Goal: Information Seeking & Learning: Learn about a topic

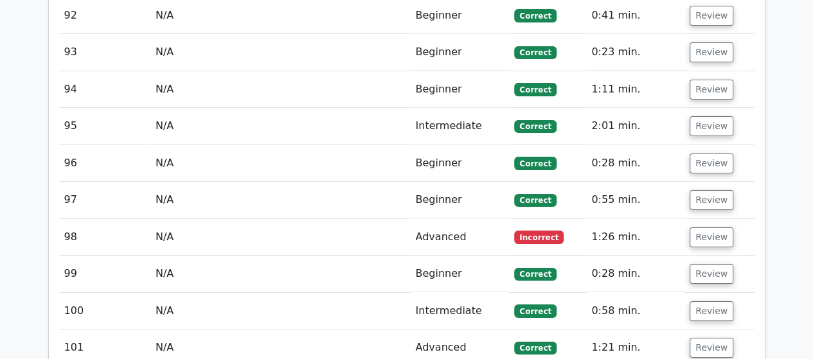
scroll to position [4821, 0]
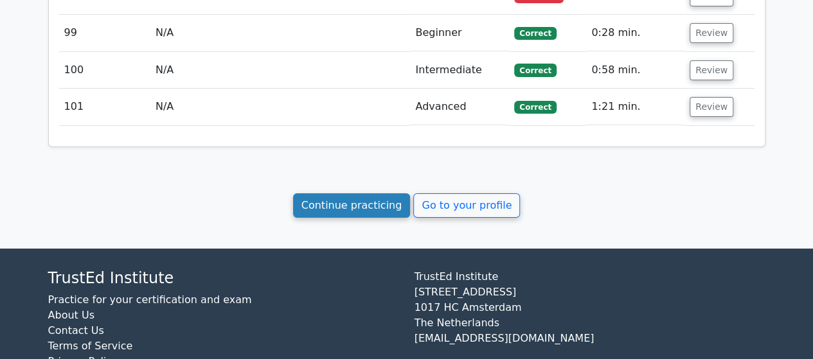
click at [376, 194] on link "Continue practicing" at bounding box center [352, 206] width 118 height 24
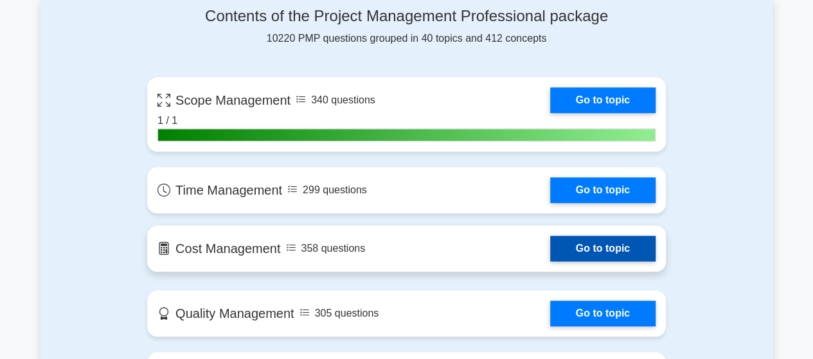
scroll to position [579, 0]
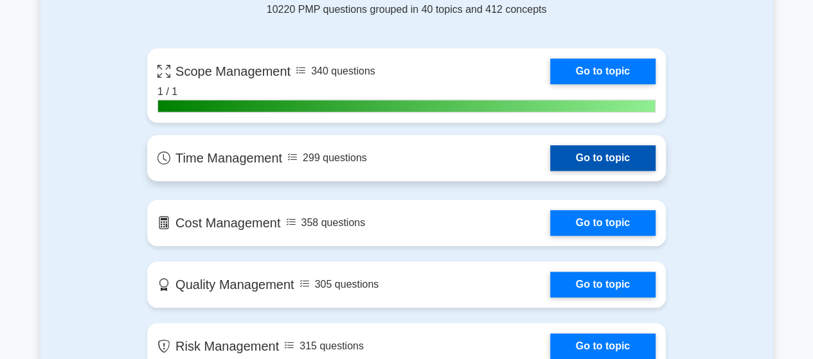
click at [597, 158] on link "Go to topic" at bounding box center [602, 158] width 105 height 26
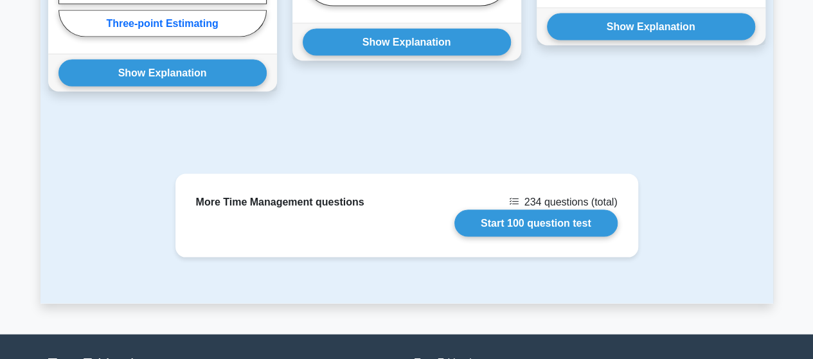
scroll to position [1348, 0]
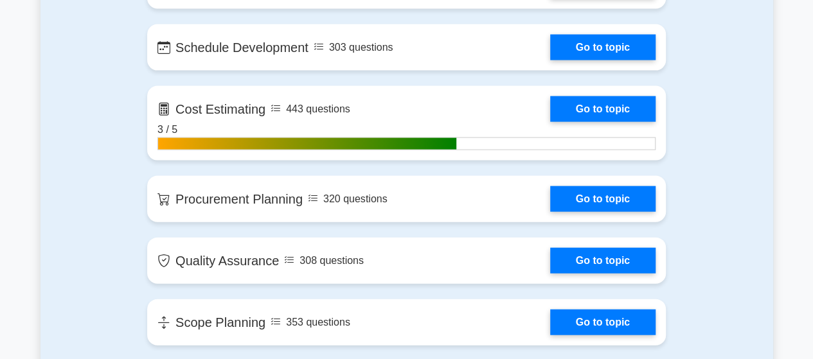
scroll to position [1325, 0]
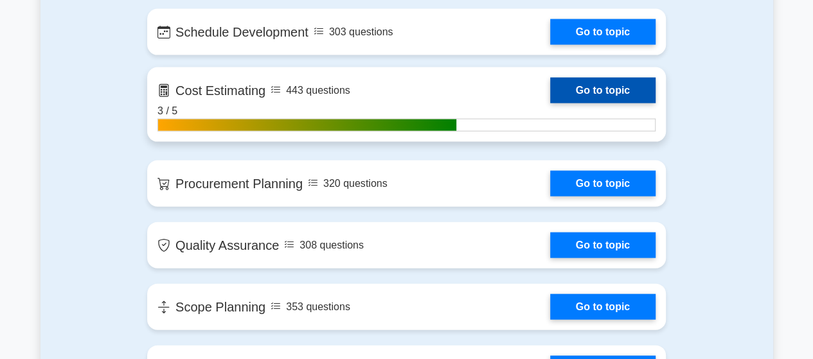
click at [550, 104] on link "Go to topic" at bounding box center [602, 91] width 105 height 26
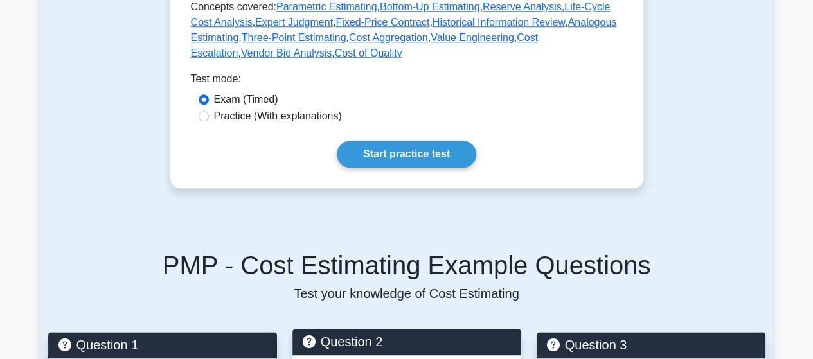
scroll to position [643, 0]
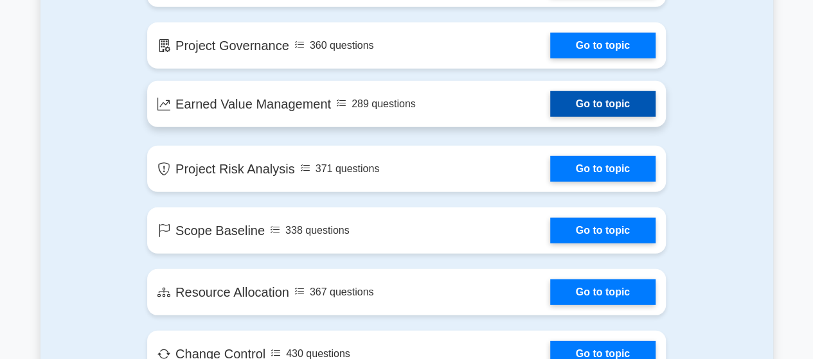
scroll to position [1711, 0]
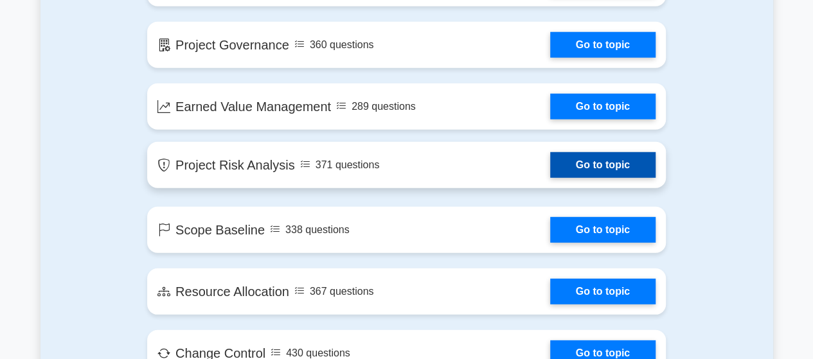
click at [550, 170] on link "Go to topic" at bounding box center [602, 165] width 105 height 26
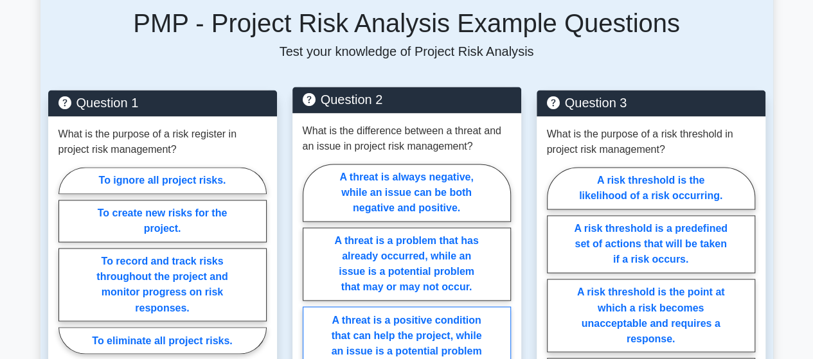
scroll to position [964, 0]
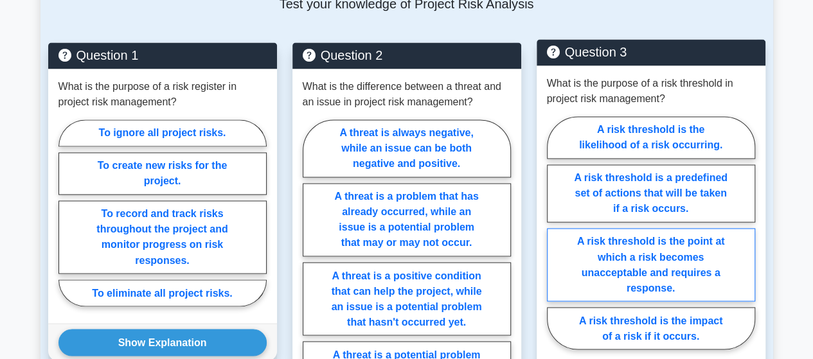
click at [618, 239] on label "A risk threshold is the point at which a risk becomes unacceptable and requires…" at bounding box center [651, 264] width 208 height 73
click at [556, 239] on input "A risk threshold is the point at which a risk becomes unacceptable and requires…" at bounding box center [551, 237] width 8 height 8
radio input "true"
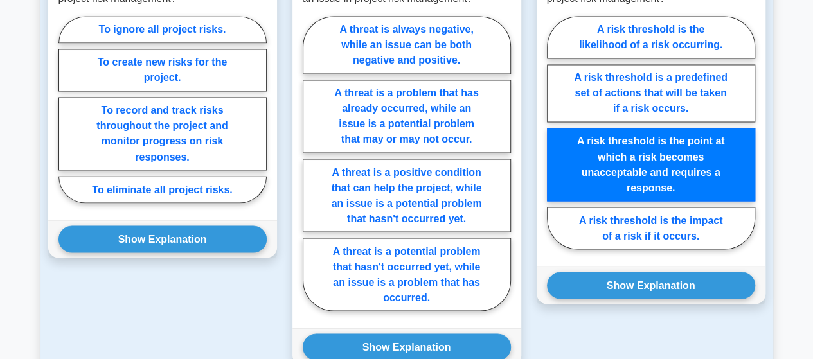
scroll to position [1093, 0]
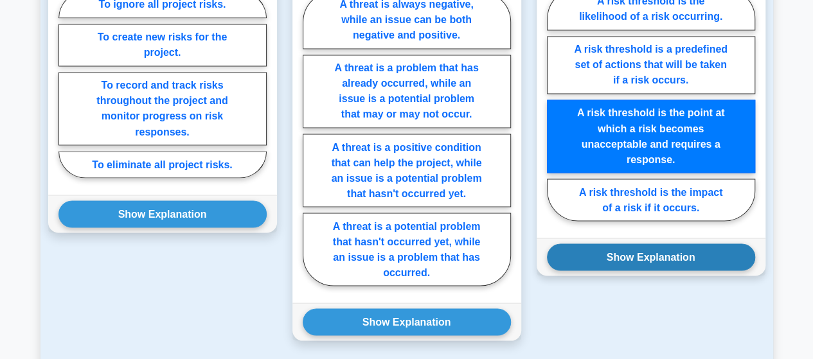
click at [648, 244] on button "Show Explanation" at bounding box center [651, 257] width 208 height 27
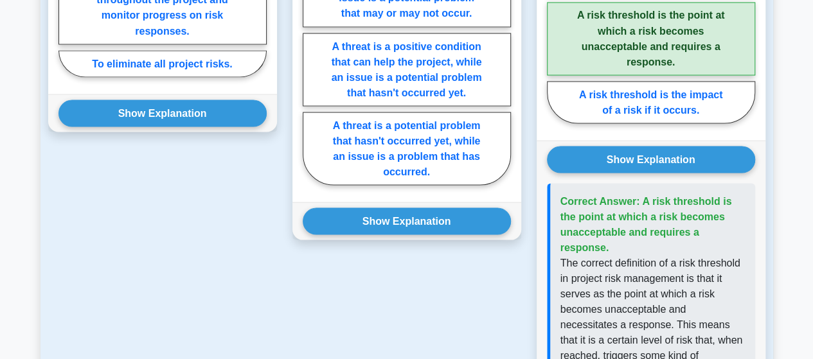
scroll to position [926, 0]
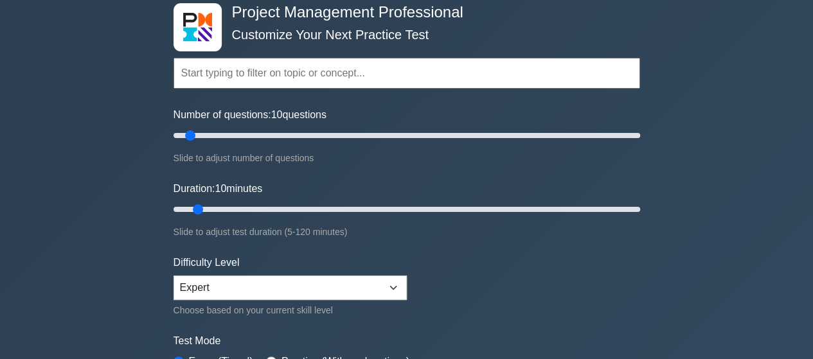
scroll to position [64, 0]
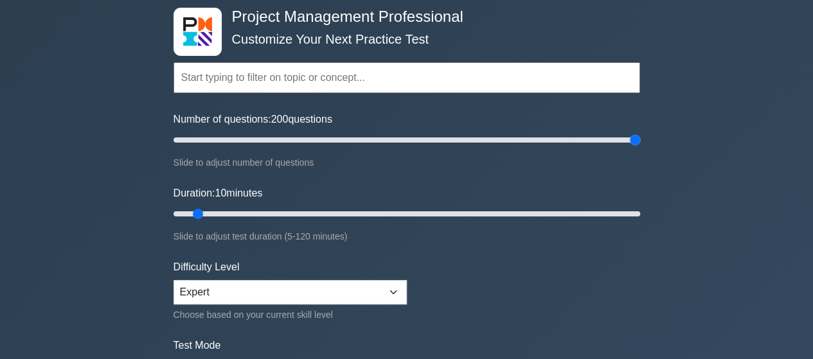
drag, startPoint x: 194, startPoint y: 139, endPoint x: 676, endPoint y: 133, distance: 482.3
type input "200"
click at [640, 133] on input "Number of questions: 200 questions" at bounding box center [407, 139] width 467 height 15
drag, startPoint x: 198, startPoint y: 213, endPoint x: 684, endPoint y: 206, distance: 486.2
type input "120"
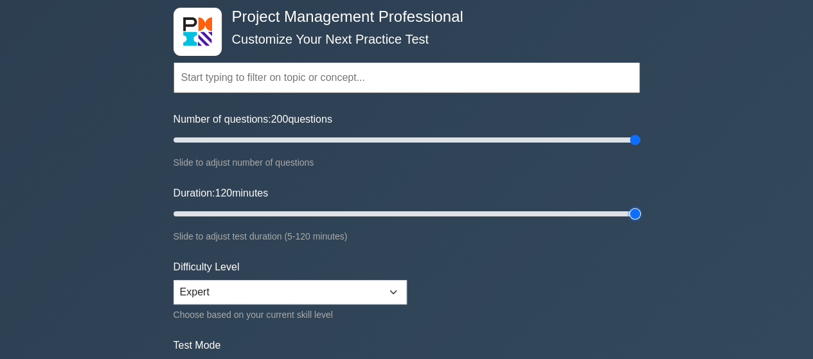
click at [640, 206] on input "Duration: 120 minutes" at bounding box center [407, 213] width 467 height 15
click at [305, 78] on input "text" at bounding box center [407, 77] width 467 height 31
click at [91, 141] on div "Project Management Professional Customize Your Next Practice Test Topics Scope …" at bounding box center [406, 214] width 813 height 475
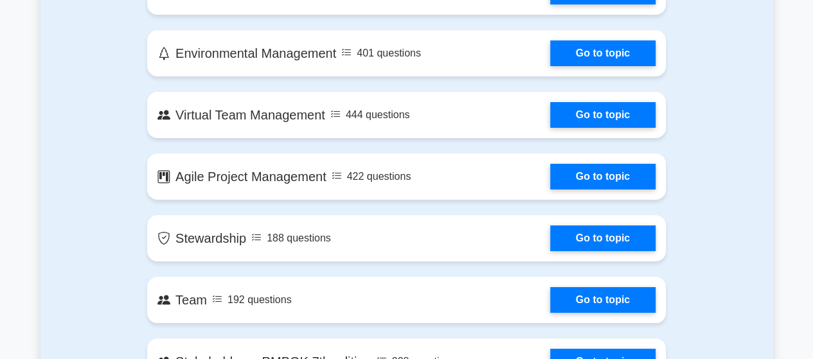
scroll to position [2315, 0]
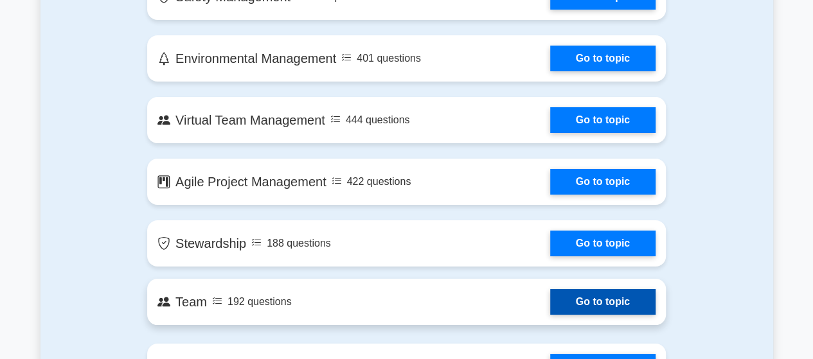
click at [550, 305] on link "Go to topic" at bounding box center [602, 302] width 105 height 26
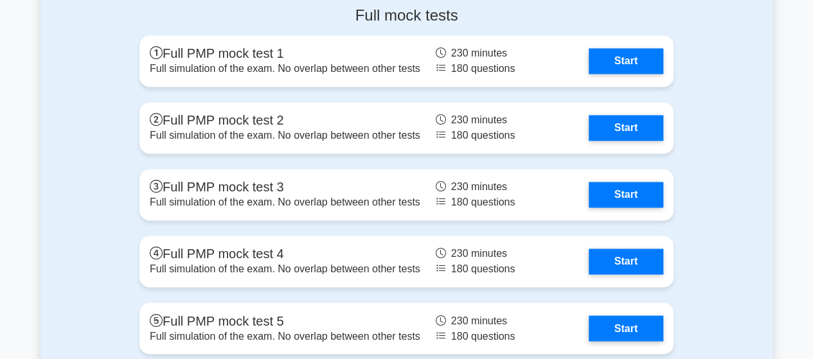
scroll to position [3361, 0]
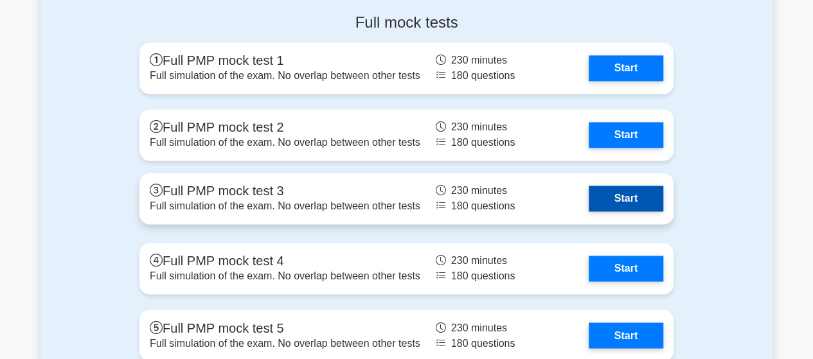
click at [589, 186] on link "Start" at bounding box center [626, 199] width 75 height 26
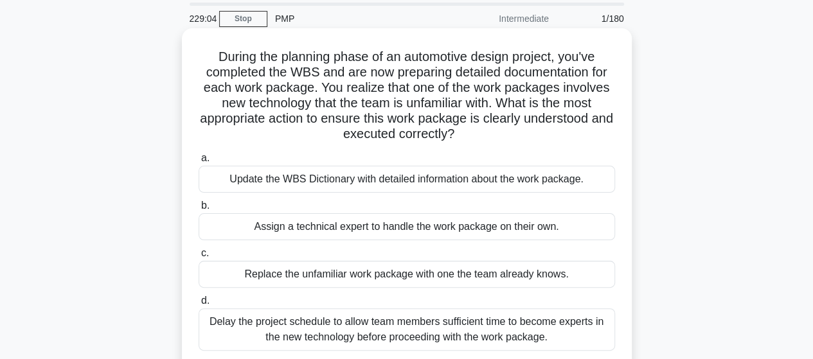
scroll to position [64, 0]
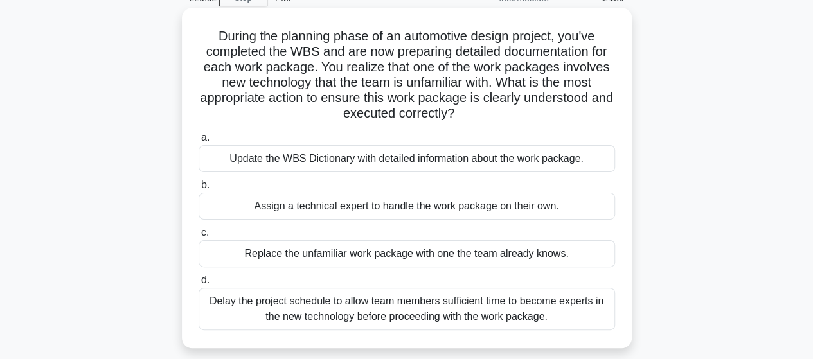
click at [284, 159] on div "Update the WBS Dictionary with detailed information about the work package." at bounding box center [407, 158] width 417 height 27
click at [199, 142] on input "a. Update the WBS Dictionary with detailed information about the work package." at bounding box center [199, 138] width 0 height 8
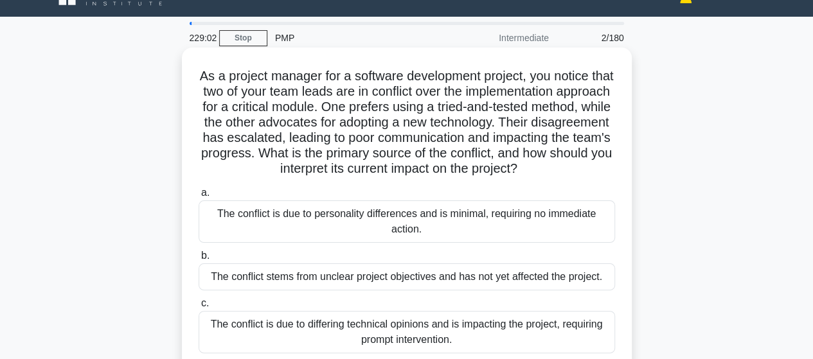
scroll to position [0, 0]
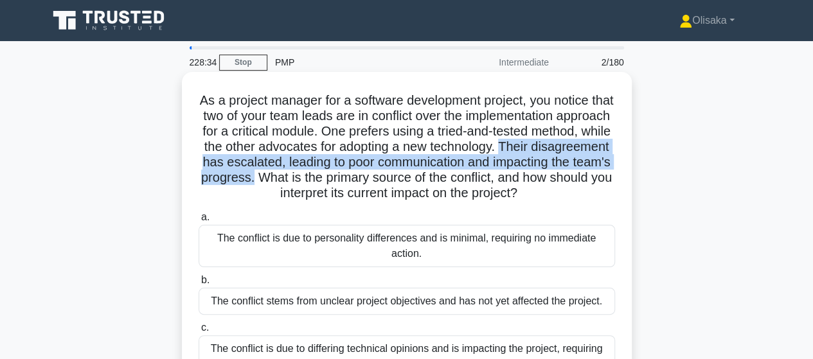
drag, startPoint x: 203, startPoint y: 163, endPoint x: 397, endPoint y: 177, distance: 195.4
click at [397, 177] on h5 "As a project manager for a software development project, you notice that two of…" at bounding box center [406, 147] width 419 height 109
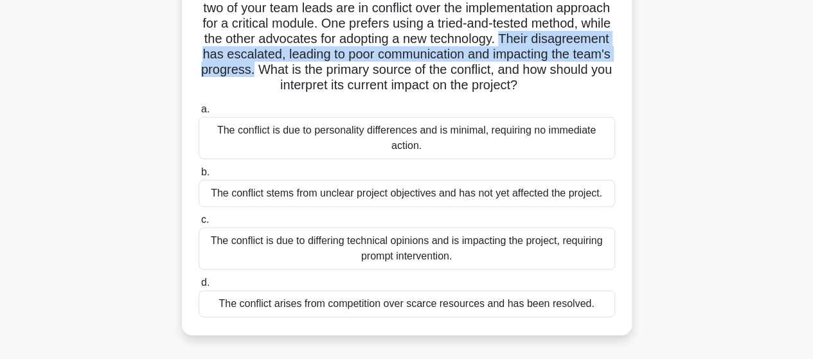
scroll to position [129, 0]
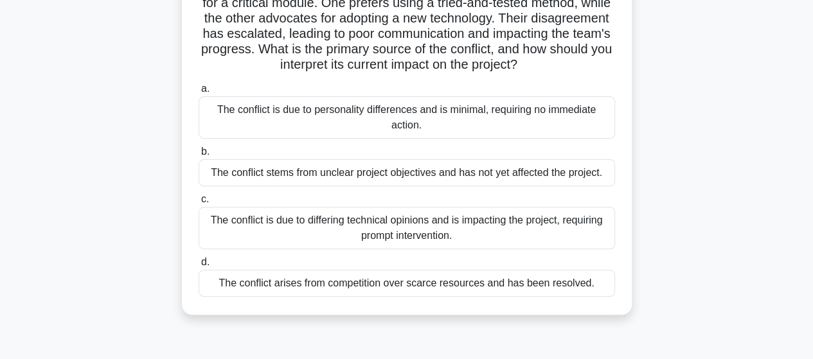
click at [376, 242] on div "The conflict is due to differing technical opinions and is impacting the projec…" at bounding box center [407, 228] width 417 height 42
click at [199, 204] on input "c. The conflict is due to differing technical opinions and is impacting the pro…" at bounding box center [199, 199] width 0 height 8
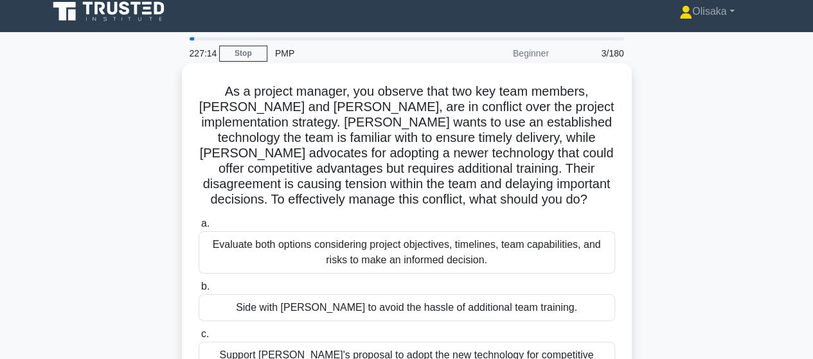
scroll to position [0, 0]
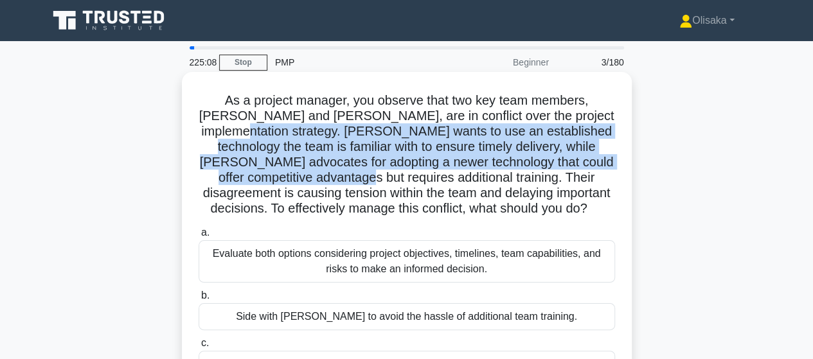
drag, startPoint x: 588, startPoint y: 114, endPoint x: 323, endPoint y: 181, distance: 273.2
click at [323, 181] on h5 "As a project manager, you observe that two key team members, Alex and Nina, are…" at bounding box center [406, 155] width 419 height 125
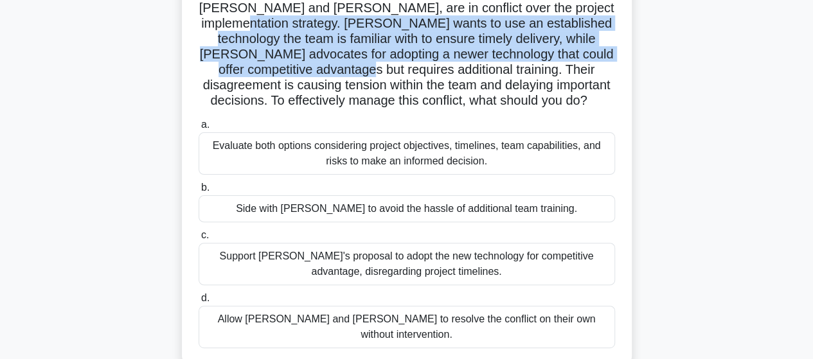
scroll to position [129, 0]
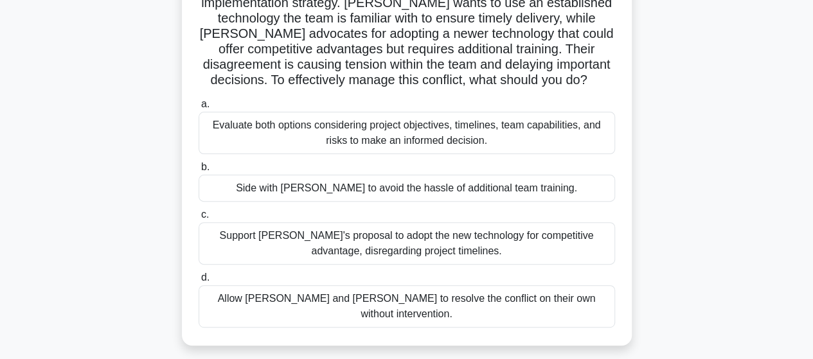
click at [428, 134] on div "Evaluate both options considering project objectives, timelines, team capabilit…" at bounding box center [407, 133] width 417 height 42
click at [199, 109] on input "a. Evaluate both options considering project objectives, timelines, team capabi…" at bounding box center [199, 104] width 0 height 8
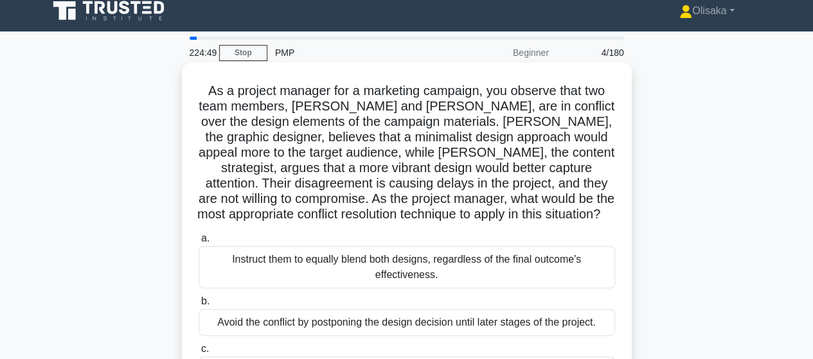
scroll to position [0, 0]
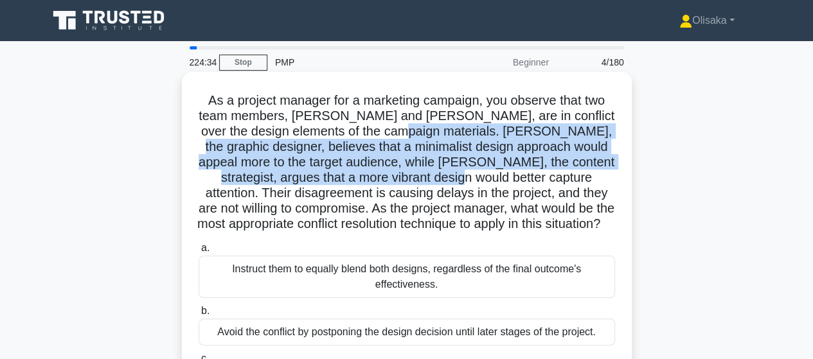
drag, startPoint x: 367, startPoint y: 131, endPoint x: 385, endPoint y: 178, distance: 50.3
click at [385, 178] on h5 "As a project manager for a marketing campaign, you observe that two team member…" at bounding box center [406, 163] width 419 height 140
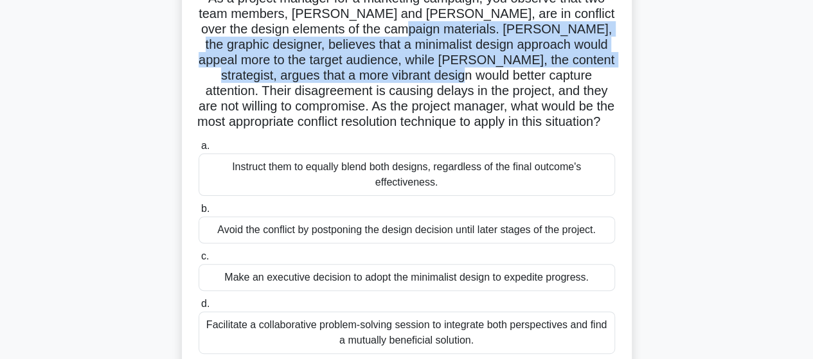
scroll to position [129, 0]
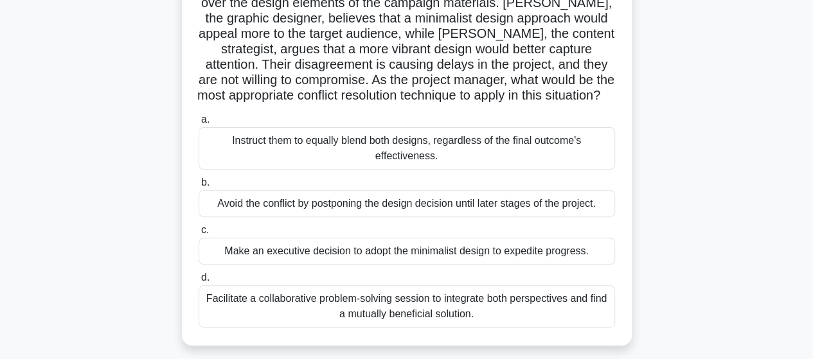
click at [418, 302] on div "Facilitate a collaborative problem-solving session to integrate both perspectiv…" at bounding box center [407, 306] width 417 height 42
click at [199, 282] on input "d. Facilitate a collaborative problem-solving session to integrate both perspec…" at bounding box center [199, 278] width 0 height 8
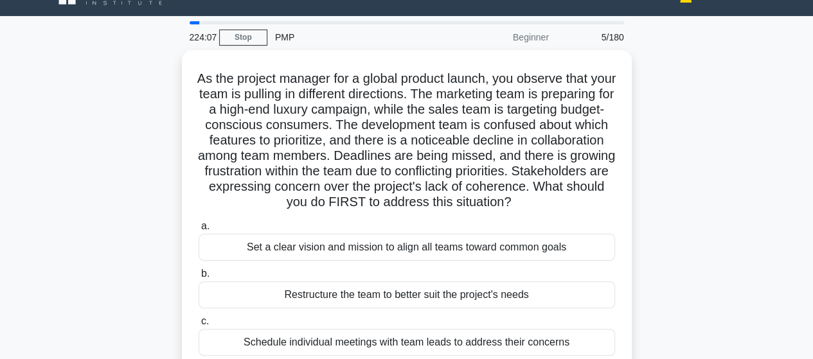
scroll to position [0, 0]
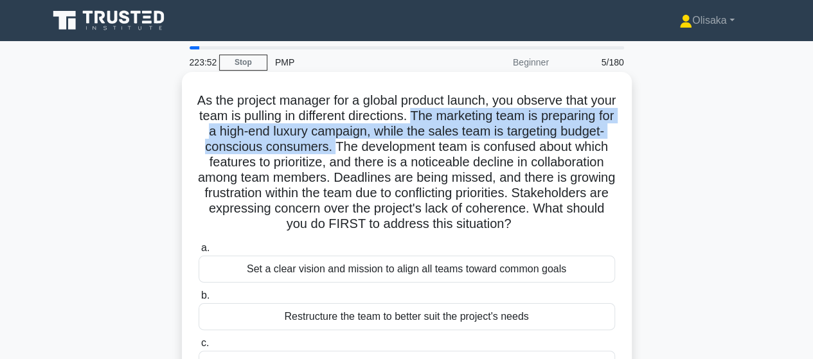
drag, startPoint x: 469, startPoint y: 116, endPoint x: 449, endPoint y: 152, distance: 41.2
click at [449, 152] on h5 "As the project manager for a global product launch, you observe that your team …" at bounding box center [406, 163] width 419 height 140
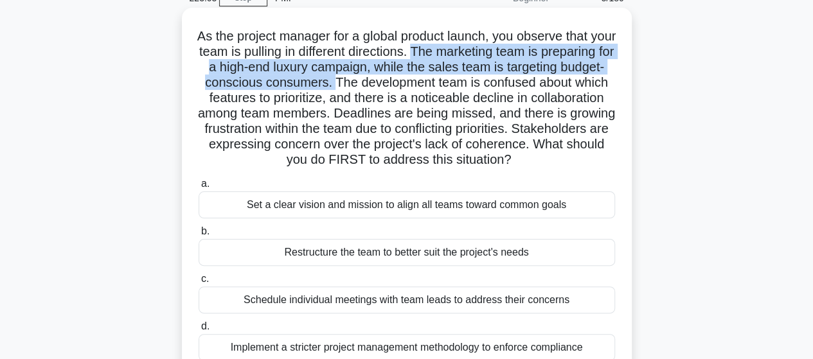
scroll to position [129, 0]
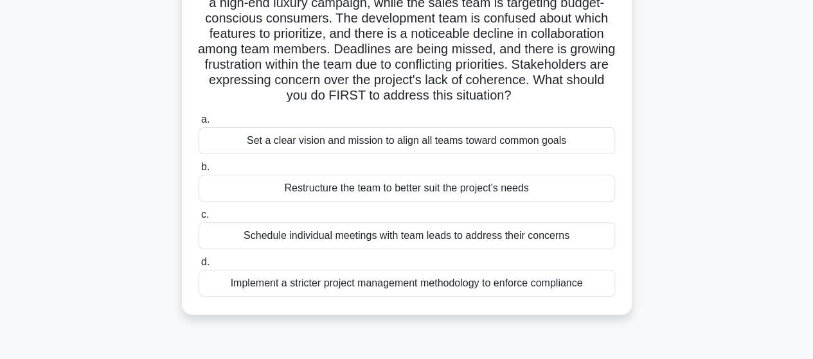
click at [382, 154] on div "Set a clear vision and mission to align all teams toward common goals" at bounding box center [407, 140] width 417 height 27
click at [199, 124] on input "a. Set a clear vision and mission to align all teams toward common goals" at bounding box center [199, 120] width 0 height 8
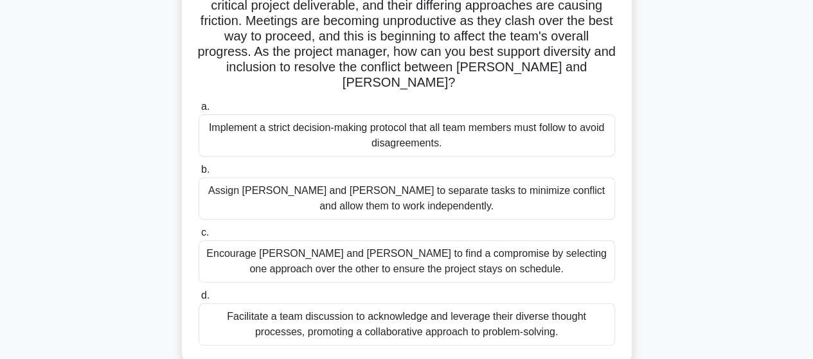
scroll to position [193, 0]
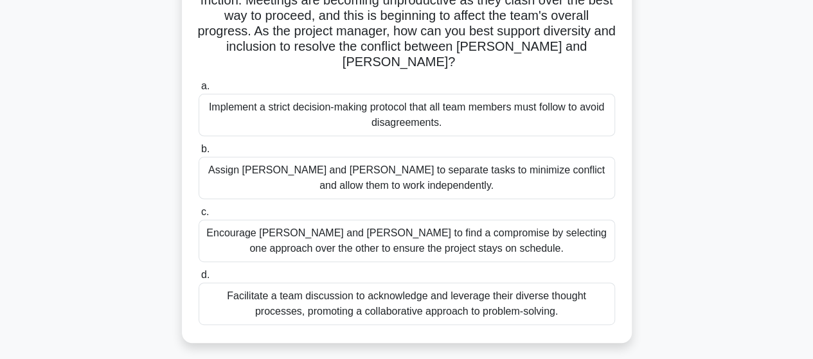
click at [307, 291] on div "Facilitate a team discussion to acknowledge and leverage their diverse thought …" at bounding box center [407, 304] width 417 height 42
click at [199, 280] on input "d. Facilitate a team discussion to acknowledge and leverage their diverse thoug…" at bounding box center [199, 275] width 0 height 8
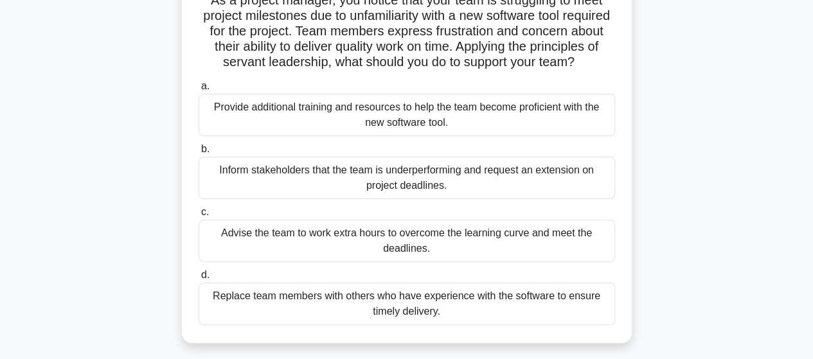
scroll to position [129, 0]
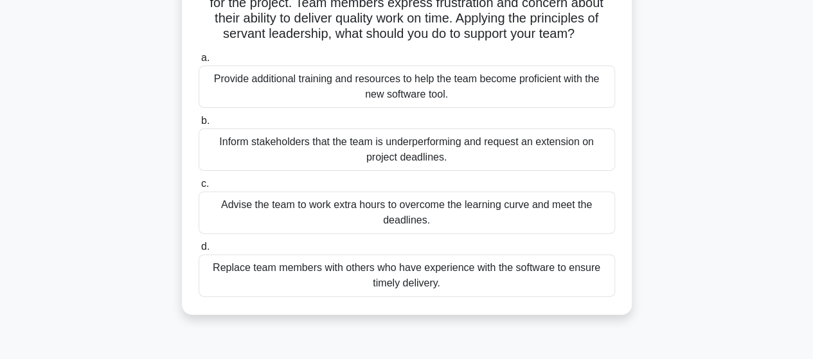
click at [347, 108] on div "Provide additional training and resources to help the team become proficient wi…" at bounding box center [407, 87] width 417 height 42
click at [199, 62] on input "a. Provide additional training and resources to help the team become proficient…" at bounding box center [199, 58] width 0 height 8
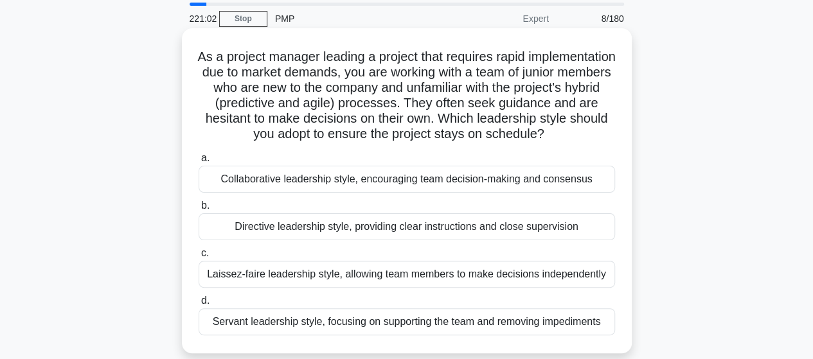
scroll to position [64, 0]
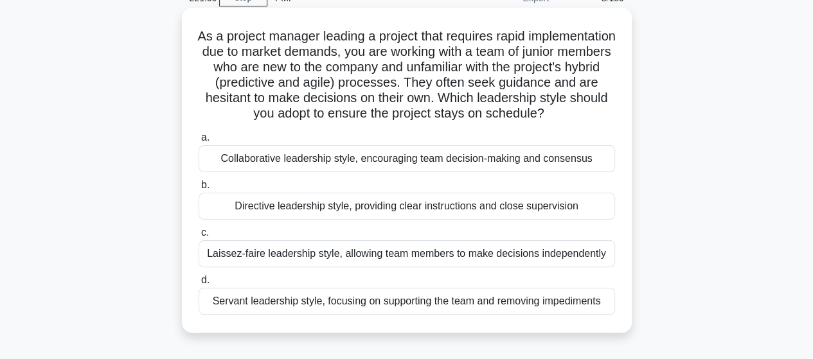
click at [397, 220] on div "Directive leadership style, providing clear instructions and close supervision" at bounding box center [407, 206] width 417 height 27
click at [199, 190] on input "b. Directive leadership style, providing clear instructions and close supervisi…" at bounding box center [199, 185] width 0 height 8
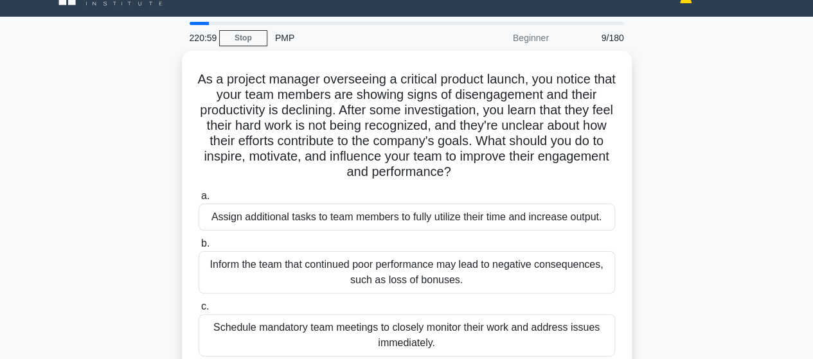
scroll to position [0, 0]
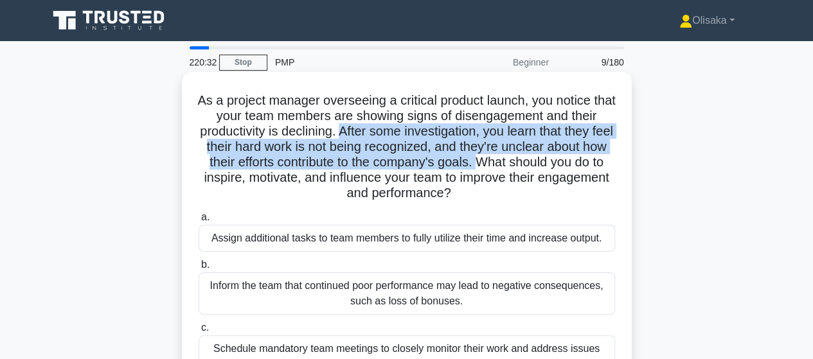
drag, startPoint x: 352, startPoint y: 131, endPoint x: 509, endPoint y: 159, distance: 159.4
click at [509, 159] on h5 "As a project manager overseeing a critical product launch, you notice that your…" at bounding box center [406, 147] width 419 height 109
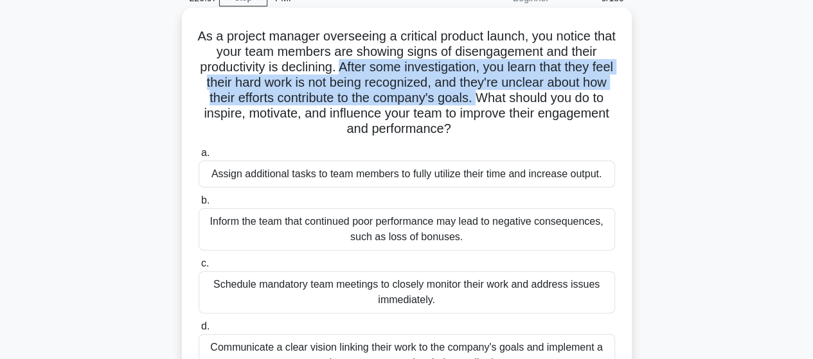
scroll to position [129, 0]
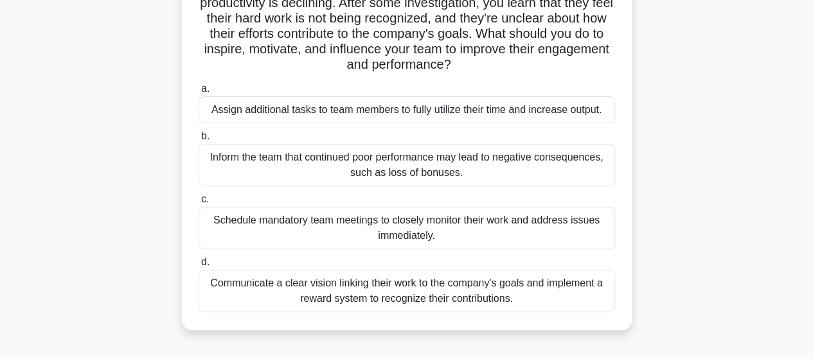
click at [356, 298] on div "Communicate a clear vision linking their work to the company's goals and implem…" at bounding box center [407, 291] width 417 height 42
click at [199, 267] on input "d. Communicate a clear vision linking their work to the company's goals and imp…" at bounding box center [199, 262] width 0 height 8
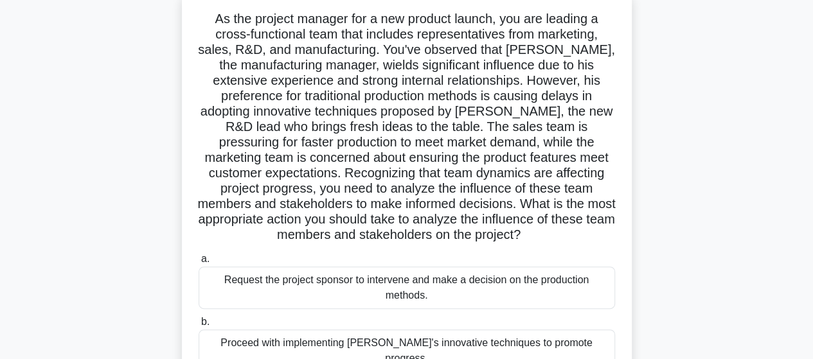
scroll to position [0, 0]
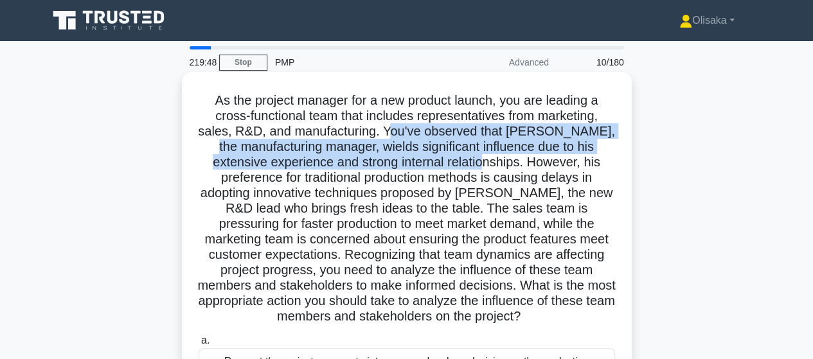
drag, startPoint x: 409, startPoint y: 129, endPoint x: 527, endPoint y: 167, distance: 124.0
click at [527, 167] on h5 "As the project manager for a new product launch, you are leading a cross-functi…" at bounding box center [406, 209] width 419 height 233
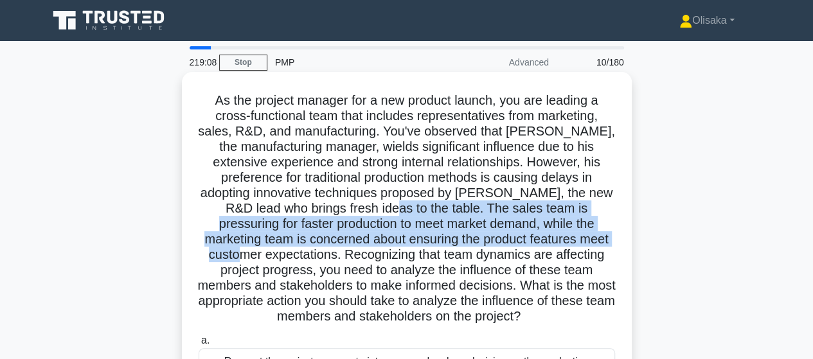
drag, startPoint x: 422, startPoint y: 212, endPoint x: 287, endPoint y: 262, distance: 144.0
click at [287, 262] on h5 "As the project manager for a new product launch, you are leading a cross-functi…" at bounding box center [406, 209] width 419 height 233
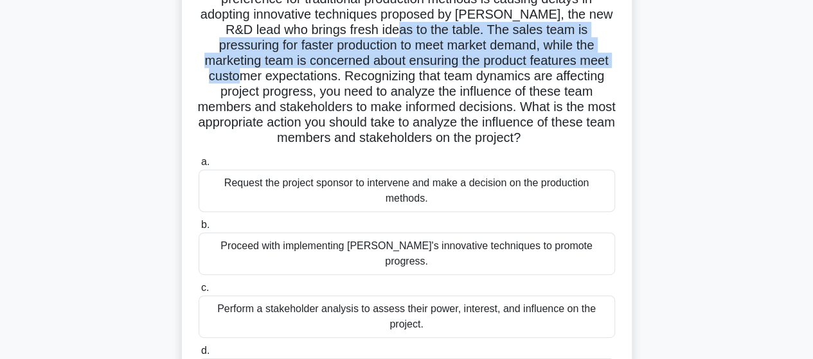
scroll to position [193, 0]
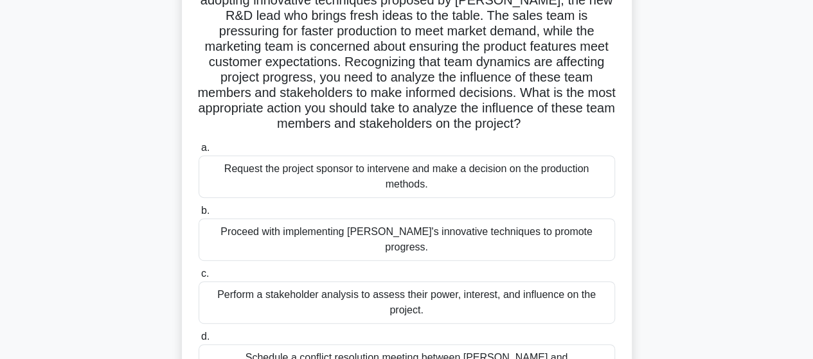
click at [318, 290] on div "Perform a stakeholder analysis to assess their power, interest, and influence o…" at bounding box center [407, 303] width 417 height 42
click at [199, 278] on input "c. Perform a stakeholder analysis to assess their power, interest, and influenc…" at bounding box center [199, 274] width 0 height 8
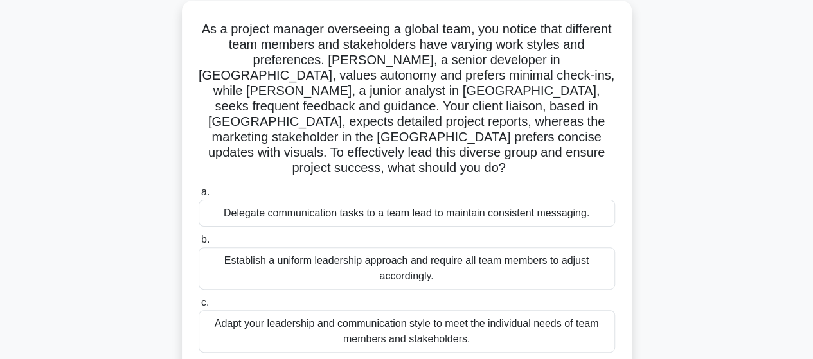
scroll to position [0, 0]
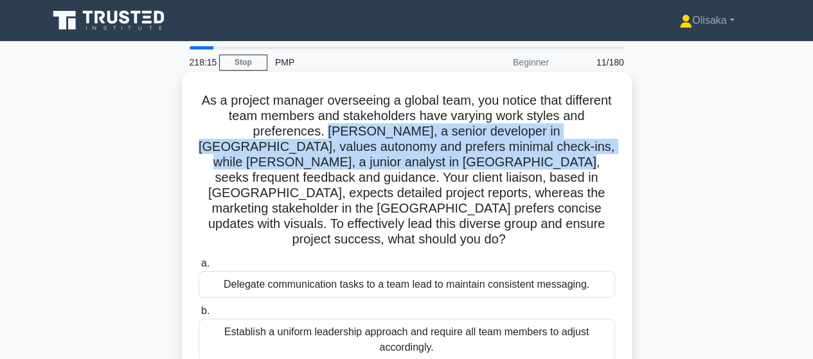
drag, startPoint x: 278, startPoint y: 129, endPoint x: 405, endPoint y: 167, distance: 132.7
click at [405, 167] on h5 "As a project manager overseeing a global team, you notice that different team m…" at bounding box center [406, 171] width 419 height 156
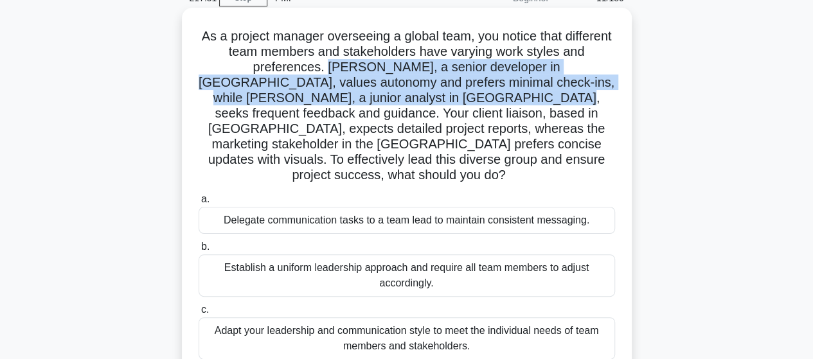
scroll to position [129, 0]
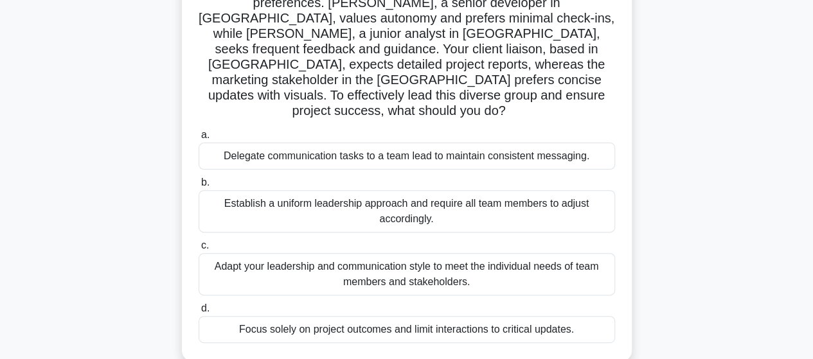
click at [436, 253] on div "Adapt your leadership and communication style to meet the individual needs of t…" at bounding box center [407, 274] width 417 height 42
click at [199, 248] on input "c. Adapt your leadership and communication style to meet the individual needs o…" at bounding box center [199, 246] width 0 height 8
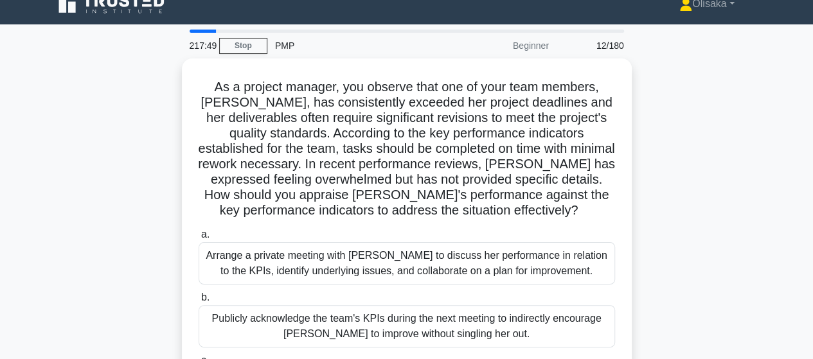
scroll to position [0, 0]
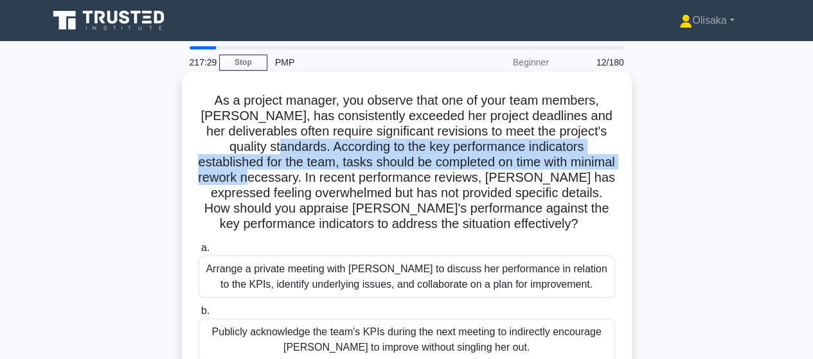
drag, startPoint x: 331, startPoint y: 149, endPoint x: 359, endPoint y: 177, distance: 40.0
click at [359, 177] on h5 "As a project manager, you observe that one of your team members, Emma, has cons…" at bounding box center [406, 163] width 419 height 140
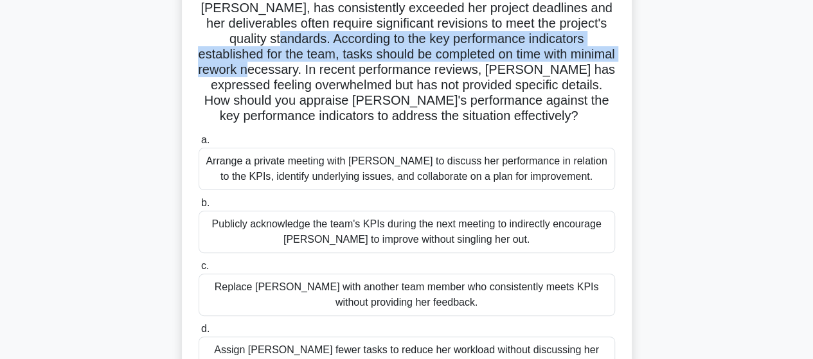
scroll to position [129, 0]
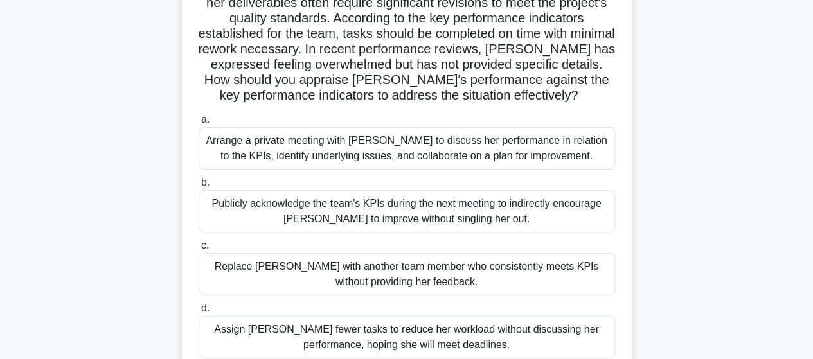
click at [347, 151] on div "Arrange a private meeting with Emma to discuss her performance in relation to t…" at bounding box center [407, 148] width 417 height 42
click at [199, 124] on input "a. Arrange a private meeting with Emma to discuss her performance in relation t…" at bounding box center [199, 120] width 0 height 8
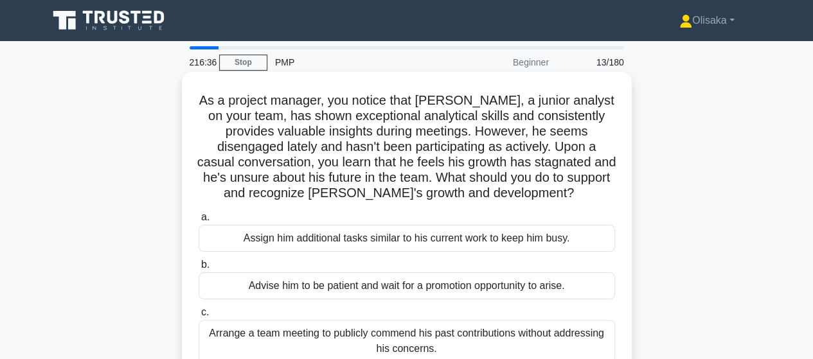
scroll to position [64, 0]
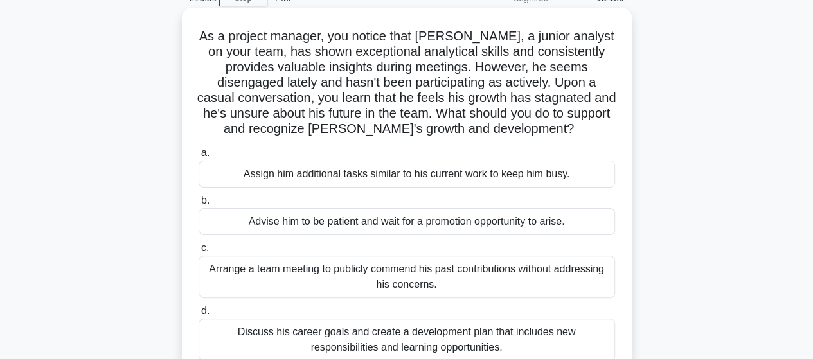
click at [422, 340] on div "Discuss his career goals and create a development plan that includes new respon…" at bounding box center [407, 340] width 417 height 42
click at [199, 316] on input "d. Discuss his career goals and create a development plan that includes new res…" at bounding box center [199, 311] width 0 height 8
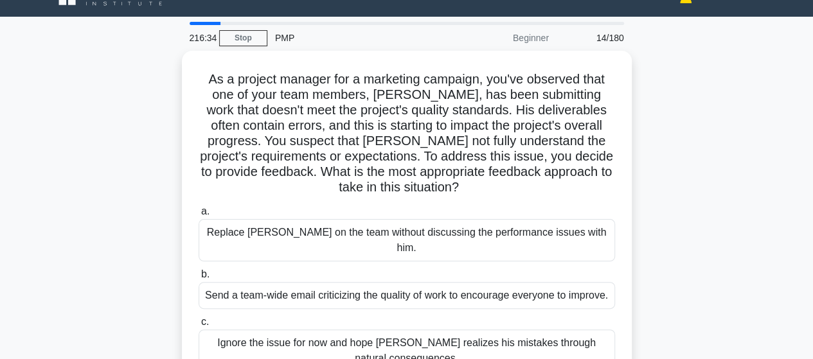
scroll to position [0, 0]
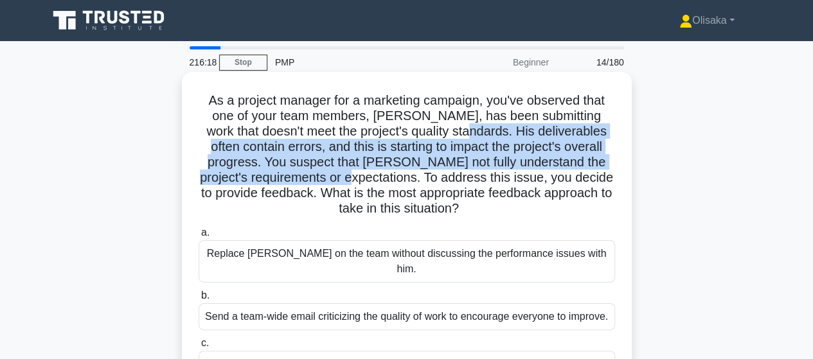
drag, startPoint x: 476, startPoint y: 133, endPoint x: 392, endPoint y: 185, distance: 98.1
click at [392, 183] on h5 "As a project manager for a marketing campaign, you've observed that one of your…" at bounding box center [406, 155] width 419 height 125
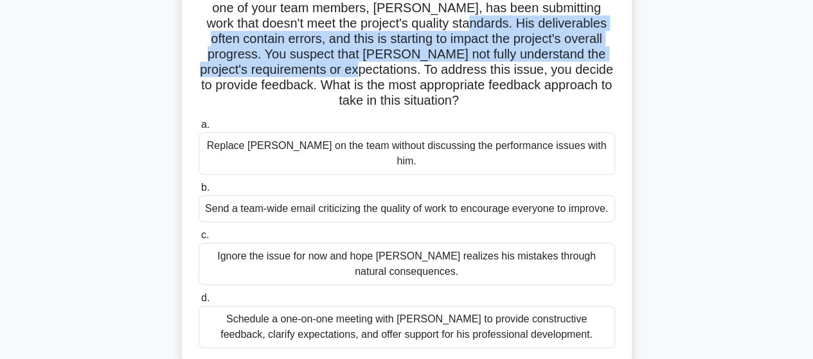
scroll to position [129, 0]
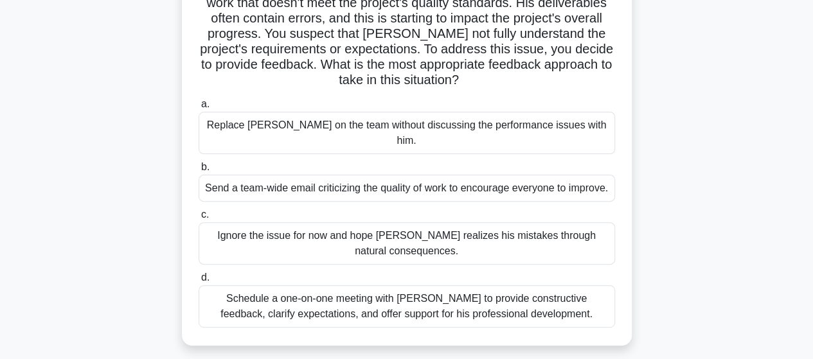
click at [413, 298] on div "Schedule a one-on-one meeting with Kevin to provide constructive feedback, clar…" at bounding box center [407, 306] width 417 height 42
click at [199, 282] on input "d. Schedule a one-on-one meeting with Kevin to provide constructive feedback, c…" at bounding box center [199, 278] width 0 height 8
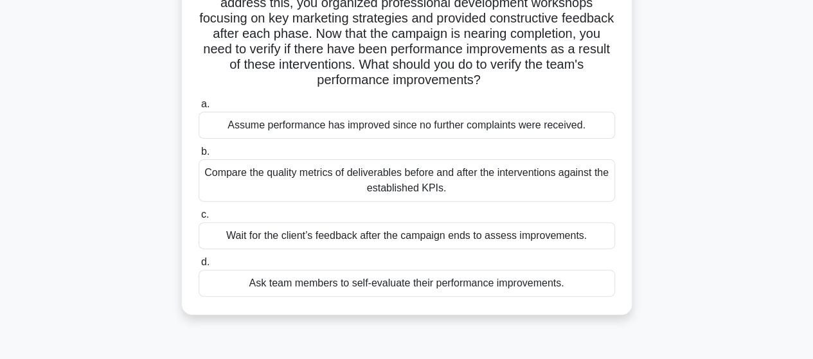
click at [356, 194] on div "Compare the quality metrics of deliverables before and after the interventions …" at bounding box center [407, 180] width 417 height 42
click at [199, 156] on input "b. Compare the quality metrics of deliverables before and after the interventio…" at bounding box center [199, 152] width 0 height 8
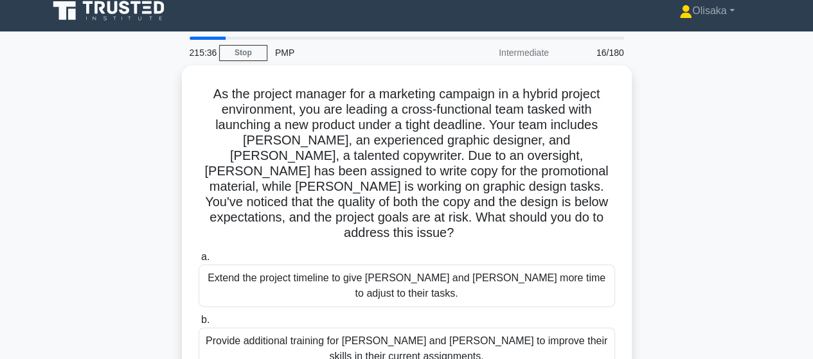
scroll to position [0, 0]
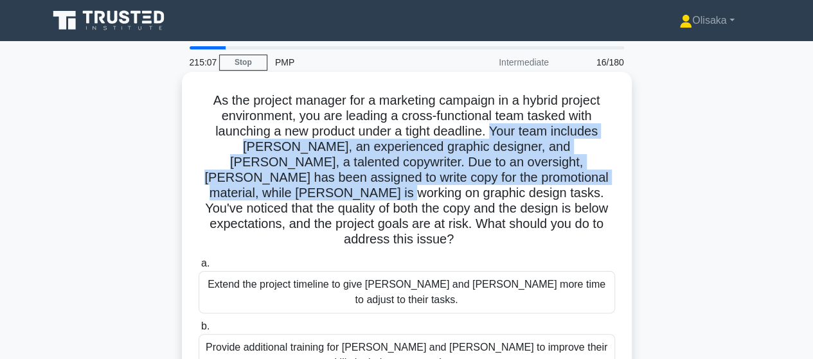
drag, startPoint x: 493, startPoint y: 133, endPoint x: 230, endPoint y: 194, distance: 270.6
click at [230, 194] on h5 "As the project manager for a marketing campaign in a hybrid project environment…" at bounding box center [406, 171] width 419 height 156
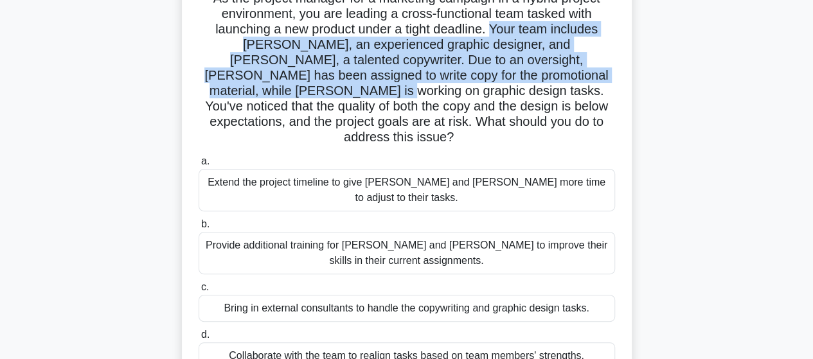
scroll to position [129, 0]
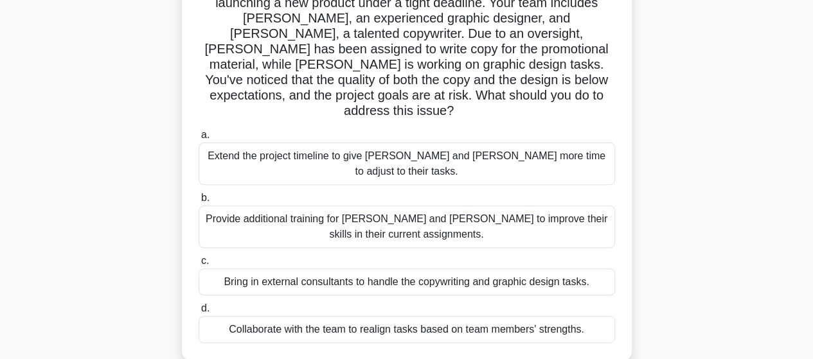
click at [329, 316] on div "Collaborate with the team to realign tasks based on team members' strengths." at bounding box center [407, 329] width 417 height 27
click at [199, 305] on input "d. Collaborate with the team to realign tasks based on team members' strengths." at bounding box center [199, 309] width 0 height 8
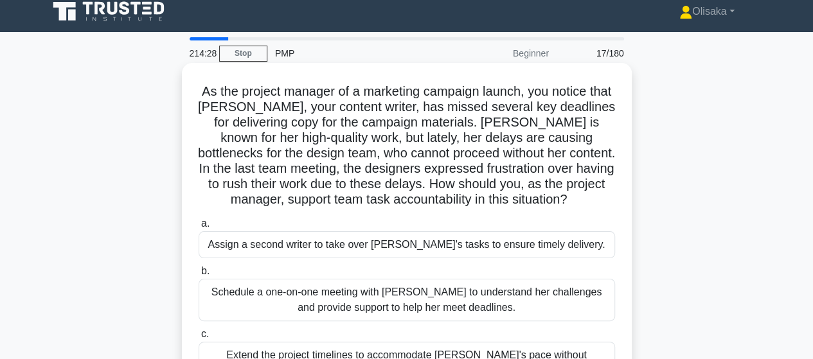
scroll to position [0, 0]
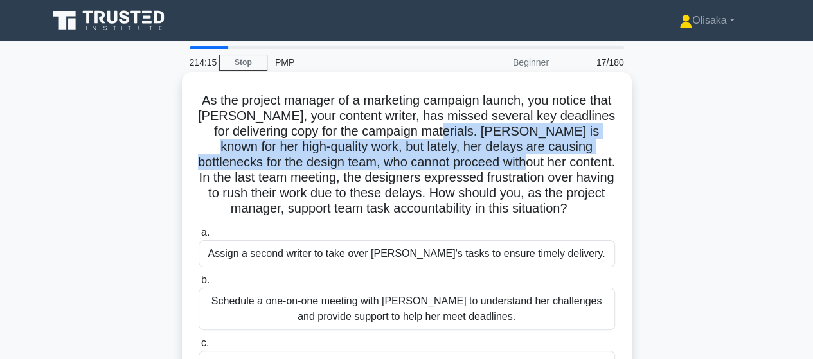
drag, startPoint x: 471, startPoint y: 131, endPoint x: 520, endPoint y: 166, distance: 60.8
click at [520, 166] on h5 "As the project manager of a marketing campaign launch, you notice that Emily, y…" at bounding box center [406, 155] width 419 height 125
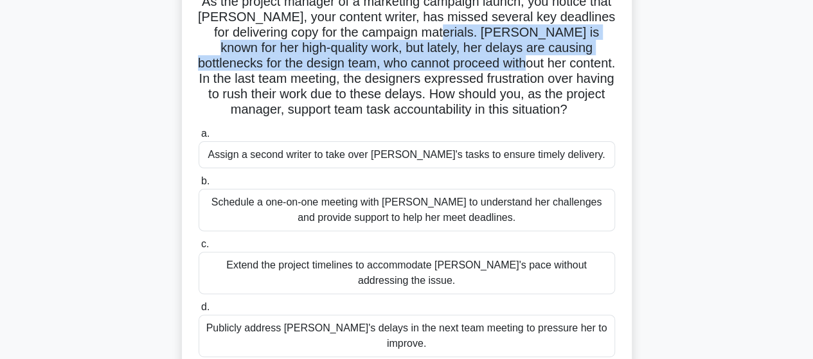
scroll to position [129, 0]
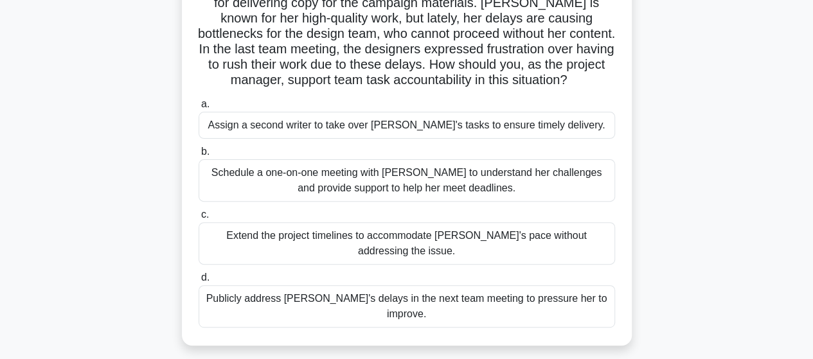
click at [393, 185] on div "Schedule a one-on-one meeting with Emily to understand her challenges and provi…" at bounding box center [407, 180] width 417 height 42
click at [199, 156] on input "b. Schedule a one-on-one meeting with Emily to understand her challenges and pr…" at bounding box center [199, 152] width 0 height 8
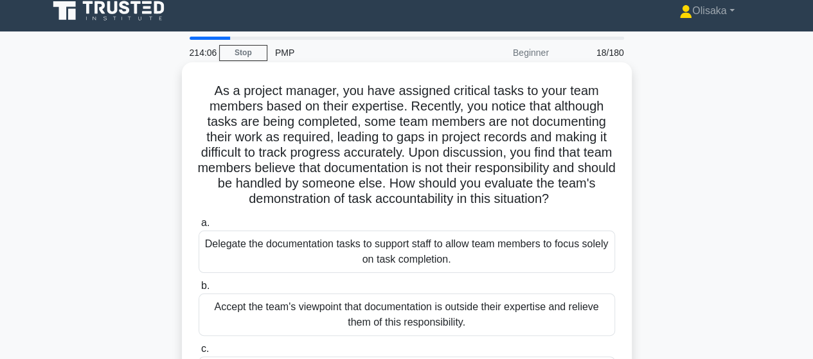
scroll to position [0, 0]
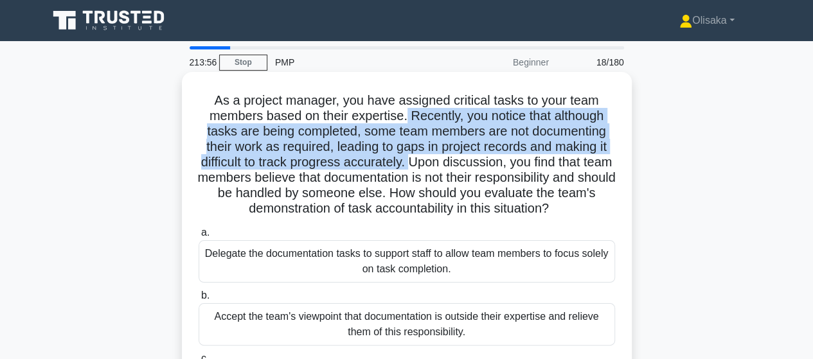
drag, startPoint x: 407, startPoint y: 115, endPoint x: 429, endPoint y: 173, distance: 61.9
click at [426, 167] on h5 "As a project manager, you have assigned critical tasks to your team members bas…" at bounding box center [406, 155] width 419 height 125
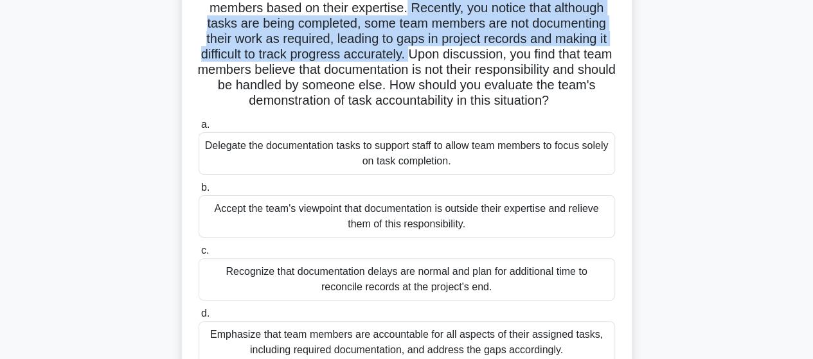
scroll to position [129, 0]
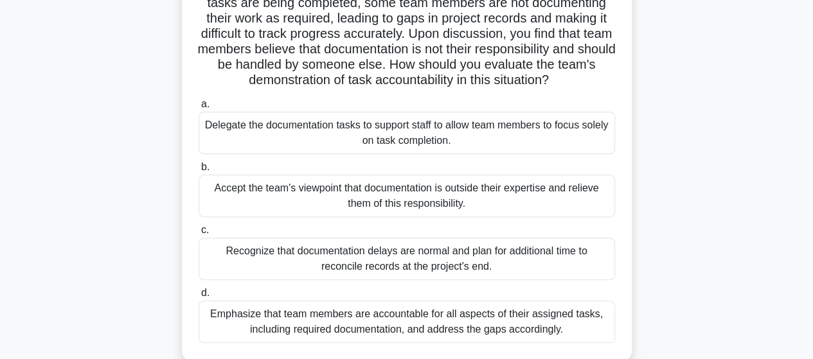
click at [460, 325] on div "Emphasize that team members are accountable for all aspects of their assigned t…" at bounding box center [407, 322] width 417 height 42
click at [199, 298] on input "d. Emphasize that team members are accountable for all aspects of their assigne…" at bounding box center [199, 293] width 0 height 8
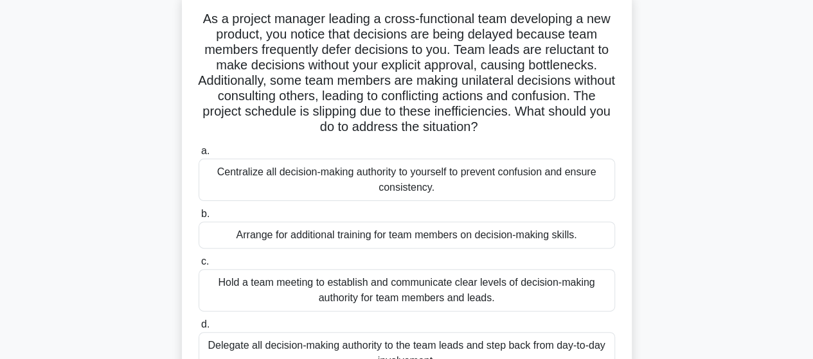
scroll to position [0, 0]
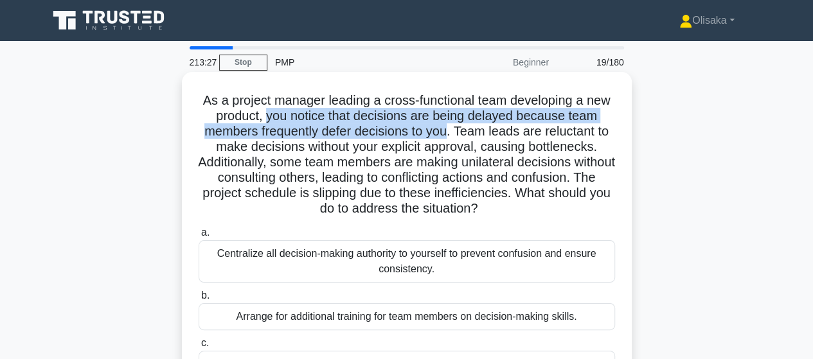
drag, startPoint x: 264, startPoint y: 118, endPoint x: 449, endPoint y: 132, distance: 185.8
click at [449, 132] on h5 "As a project manager leading a cross-functional team developing a new product, …" at bounding box center [406, 155] width 419 height 125
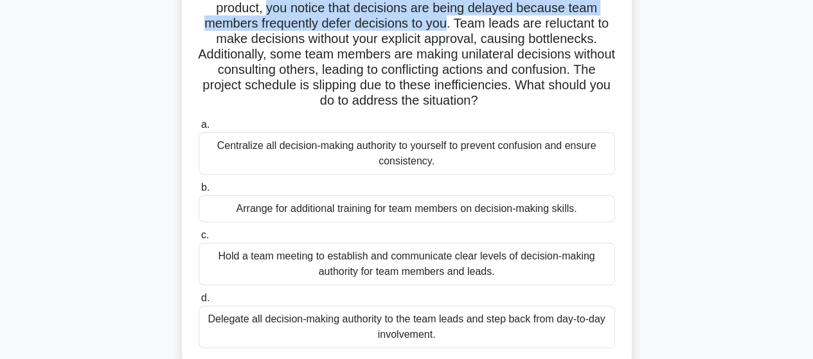
scroll to position [129, 0]
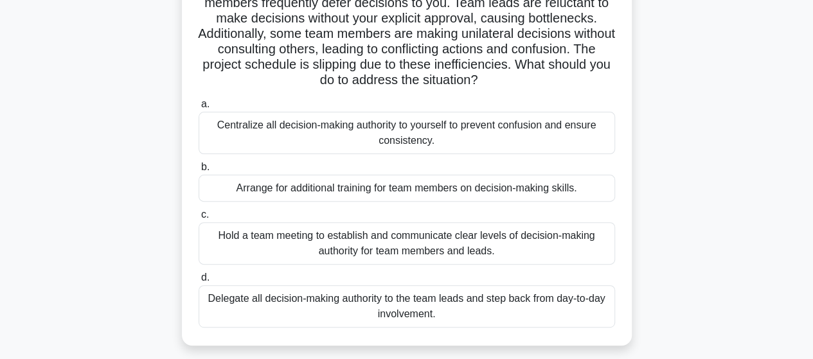
click at [334, 251] on div "Hold a team meeting to establish and communicate clear levels of decision-makin…" at bounding box center [407, 243] width 417 height 42
click at [199, 219] on input "c. Hold a team meeting to establish and communicate clear levels of decision-ma…" at bounding box center [199, 215] width 0 height 8
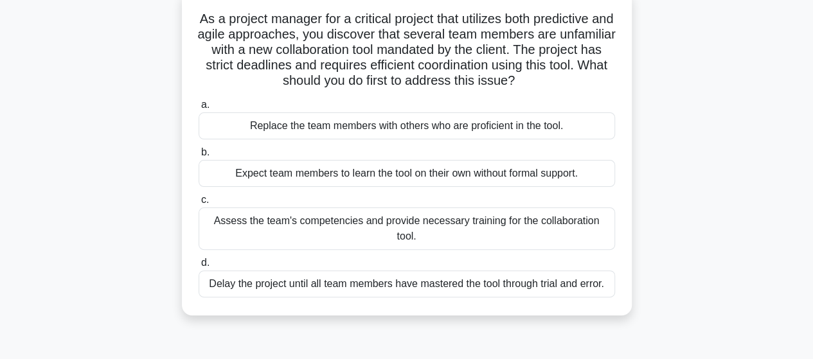
scroll to position [0, 0]
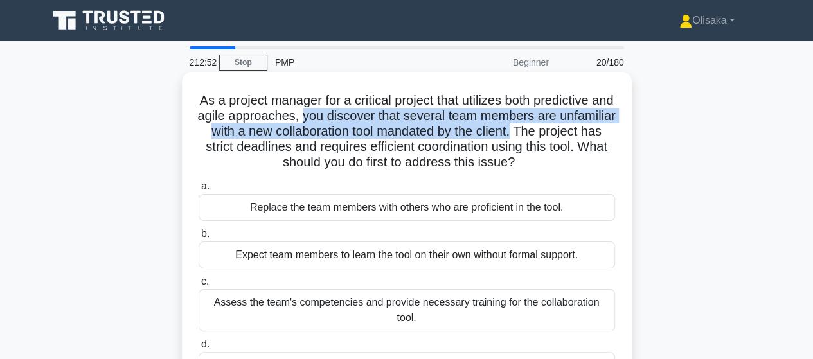
drag, startPoint x: 345, startPoint y: 119, endPoint x: 581, endPoint y: 131, distance: 236.9
click at [581, 131] on h5 "As a project manager for a critical project that utilizes both predictive and a…" at bounding box center [406, 132] width 419 height 78
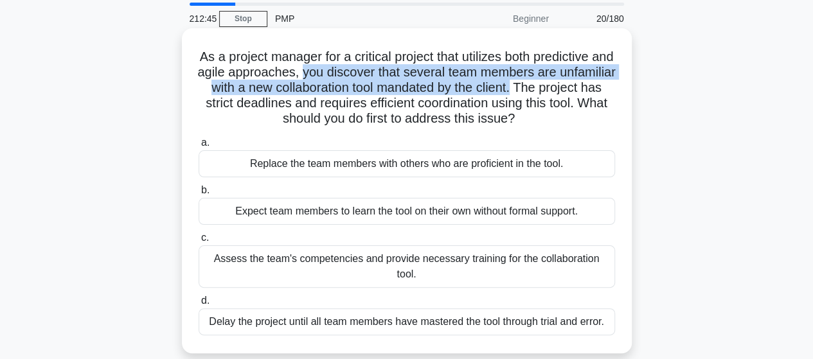
scroll to position [64, 0]
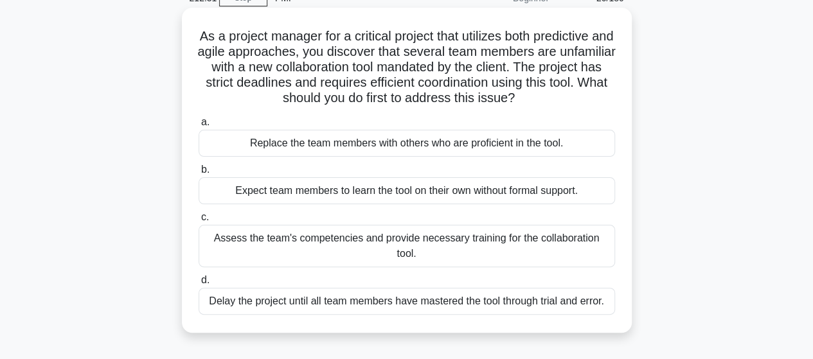
click at [351, 254] on div "Assess the team's competencies and provide necessary training for the collabora…" at bounding box center [407, 246] width 417 height 42
click at [199, 222] on input "c. Assess the team's competencies and provide necessary training for the collab…" at bounding box center [199, 217] width 0 height 8
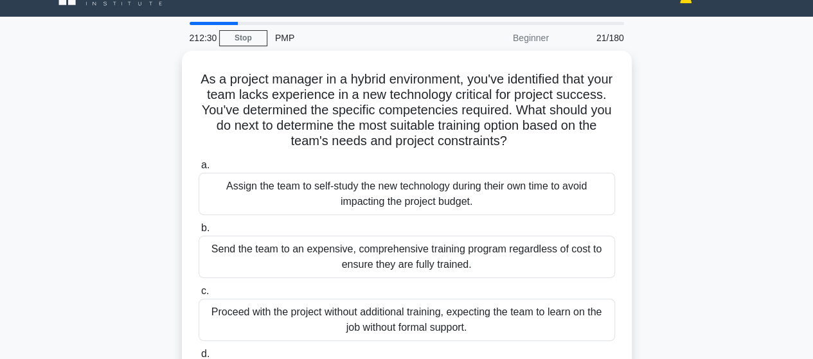
scroll to position [0, 0]
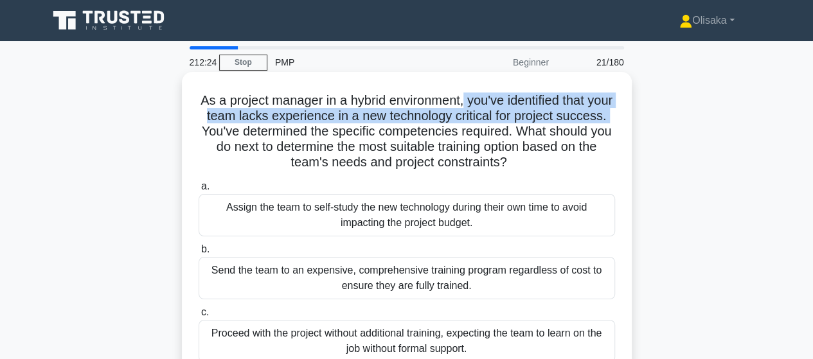
drag, startPoint x: 480, startPoint y: 102, endPoint x: 253, endPoint y: 138, distance: 229.1
click at [253, 138] on h5 "As a project manager in a hybrid environment, you've identified that your team …" at bounding box center [406, 132] width 419 height 78
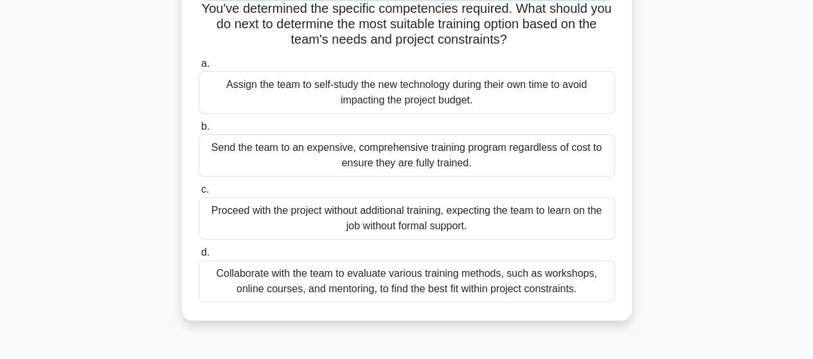
scroll to position [129, 0]
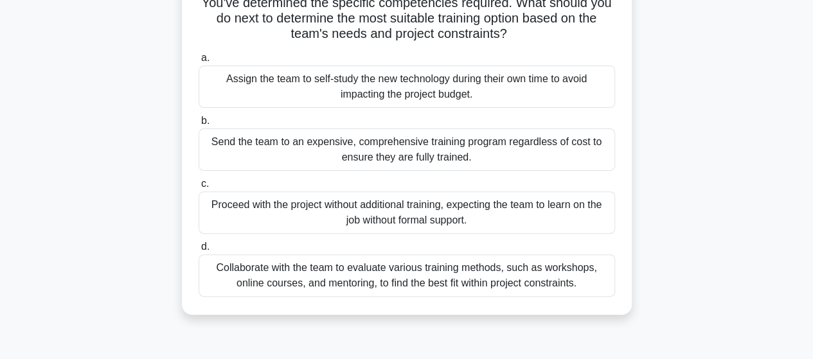
click at [345, 276] on div "Collaborate with the team to evaluate various training methods, such as worksho…" at bounding box center [407, 276] width 417 height 42
click at [199, 251] on input "d. Collaborate with the team to evaluate various training methods, such as work…" at bounding box center [199, 247] width 0 height 8
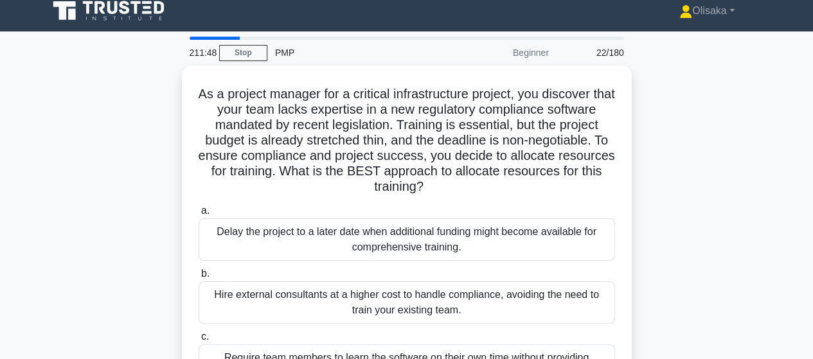
scroll to position [0, 0]
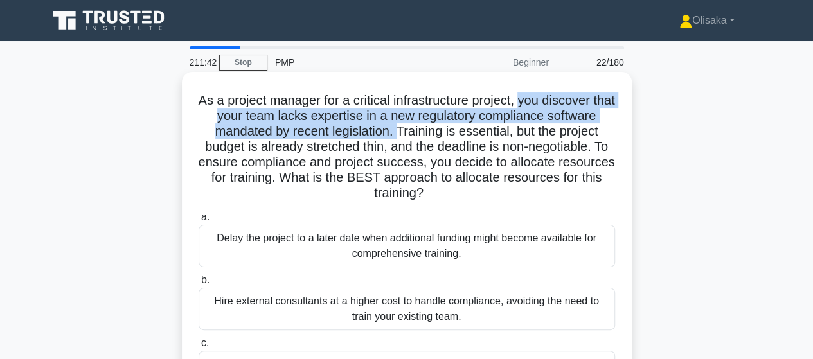
drag, startPoint x: 534, startPoint y: 103, endPoint x: 396, endPoint y: 134, distance: 141.8
click at [396, 134] on h5 "As a project manager for a critical infrastructure project, you discover that y…" at bounding box center [406, 147] width 419 height 109
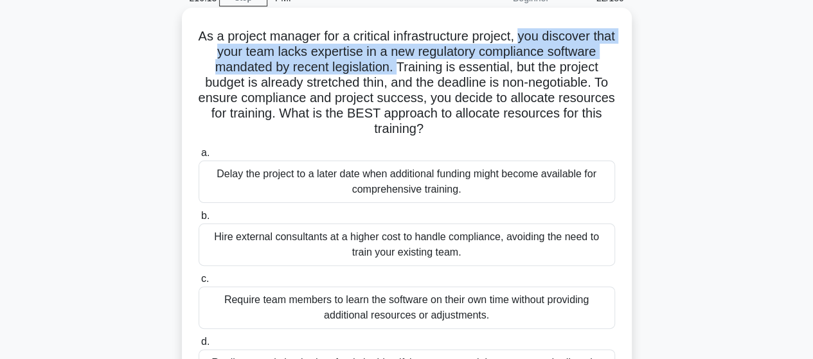
scroll to position [129, 0]
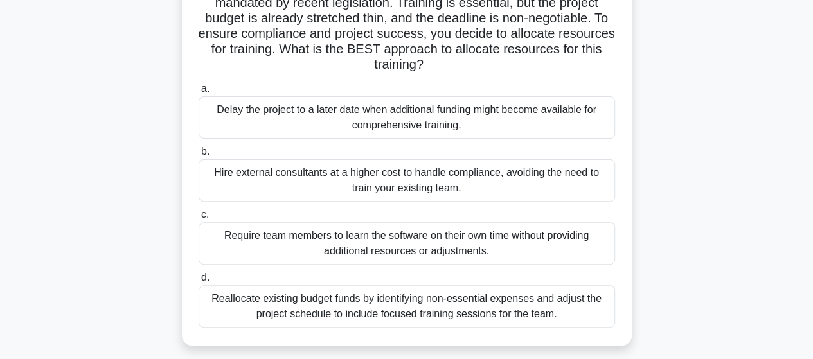
click at [408, 308] on div "Reallocate existing budget funds by identifying non-essential expenses and adju…" at bounding box center [407, 306] width 417 height 42
click at [199, 282] on input "d. Reallocate existing budget funds by identifying non-essential expenses and a…" at bounding box center [199, 278] width 0 height 8
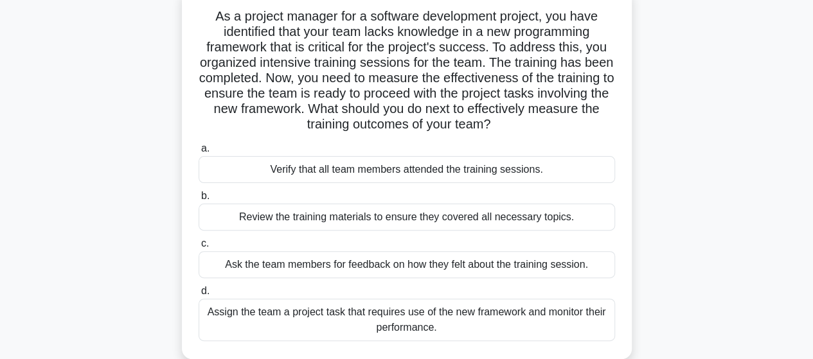
scroll to position [64, 0]
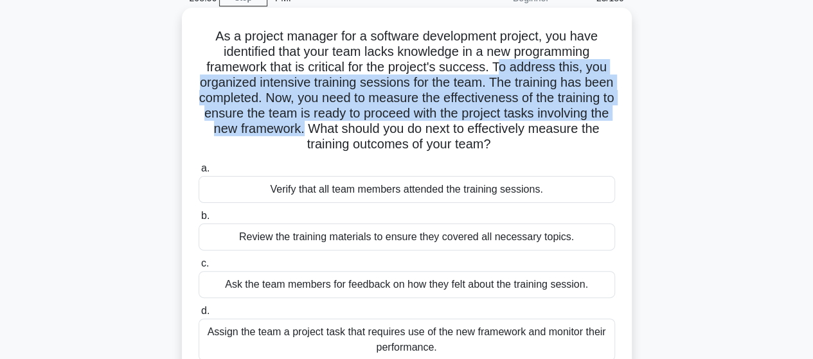
drag, startPoint x: 499, startPoint y: 67, endPoint x: 379, endPoint y: 134, distance: 137.6
click at [379, 134] on h5 "As a project manager for a software development project, you have identified th…" at bounding box center [406, 90] width 419 height 125
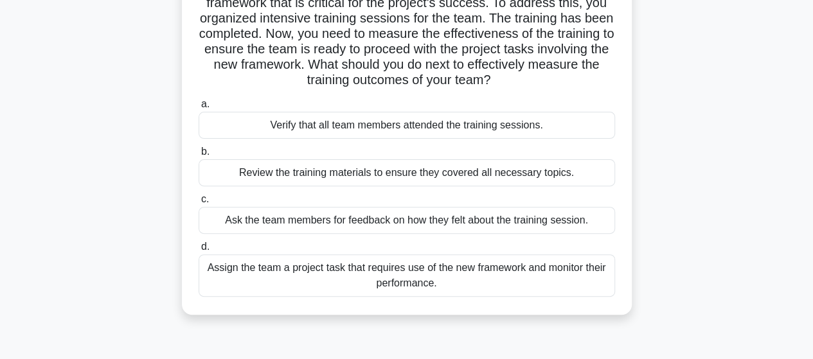
click at [426, 281] on div "Assign the team a project task that requires use of the new framework and monit…" at bounding box center [407, 276] width 417 height 42
click at [199, 251] on input "d. Assign the team a project task that requires use of the new framework and mo…" at bounding box center [199, 247] width 0 height 8
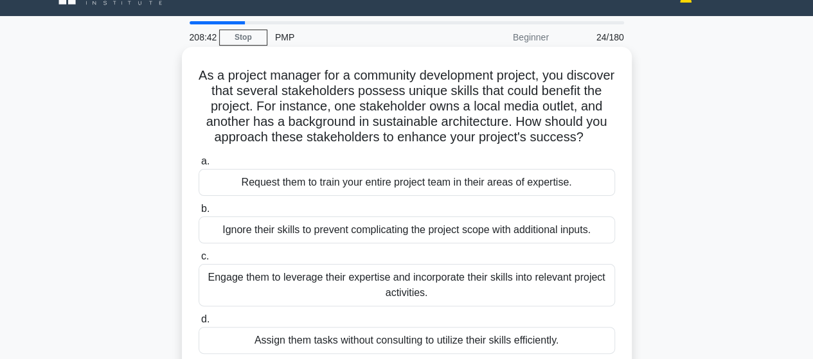
scroll to position [0, 0]
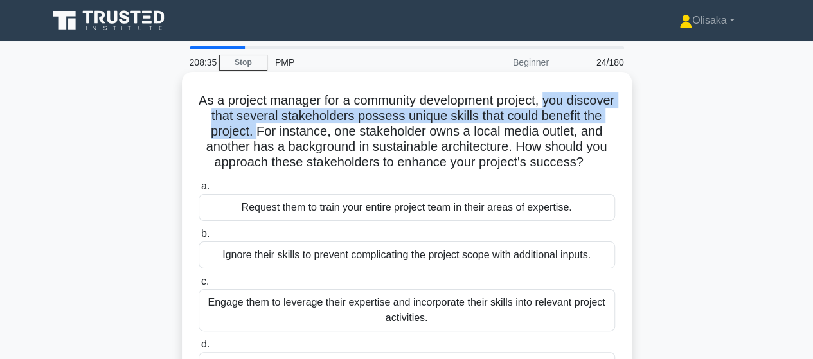
drag, startPoint x: 572, startPoint y: 96, endPoint x: 322, endPoint y: 131, distance: 252.4
click at [322, 131] on h5 "As a project manager for a community development project, you discover that sev…" at bounding box center [406, 132] width 419 height 78
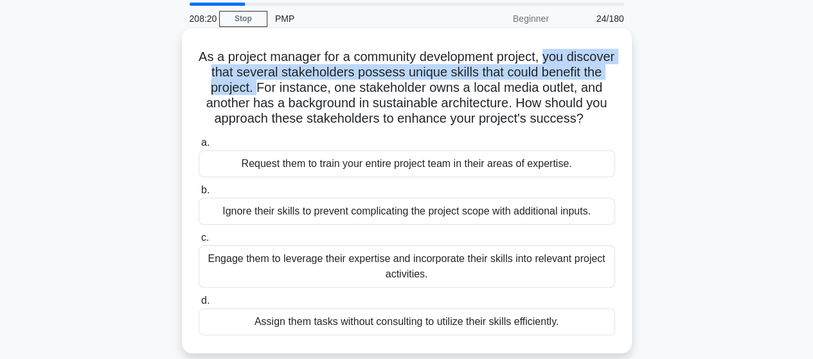
scroll to position [64, 0]
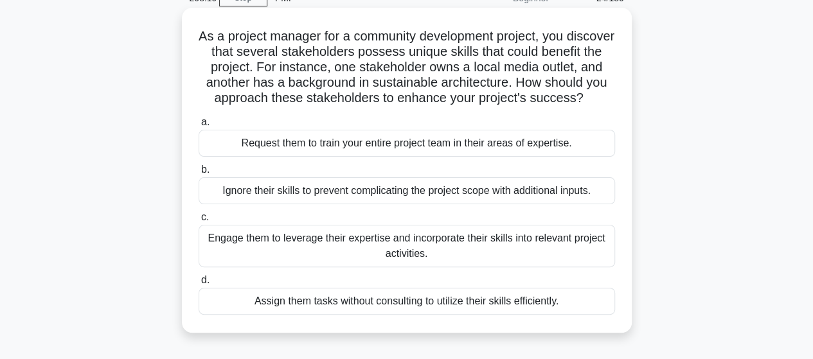
click at [414, 264] on div "Engage them to leverage their expertise and incorporate their skills into relev…" at bounding box center [407, 246] width 417 height 42
click at [199, 222] on input "c. Engage them to leverage their expertise and incorporate their skills into re…" at bounding box center [199, 217] width 0 height 8
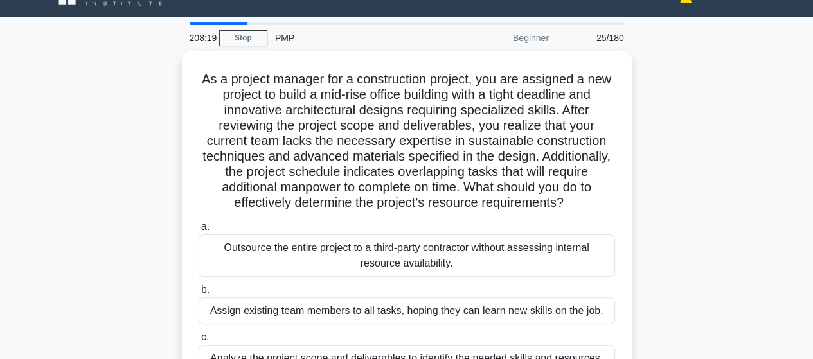
scroll to position [0, 0]
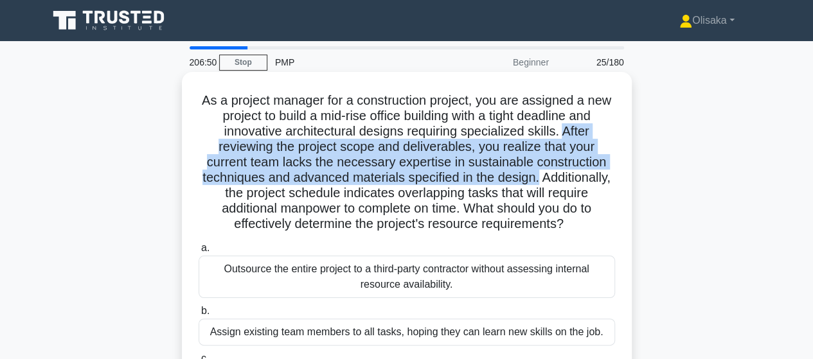
drag, startPoint x: 566, startPoint y: 131, endPoint x: 539, endPoint y: 177, distance: 53.4
click at [538, 177] on h5 "As a project manager for a construction project, you are assigned a new project…" at bounding box center [406, 163] width 419 height 140
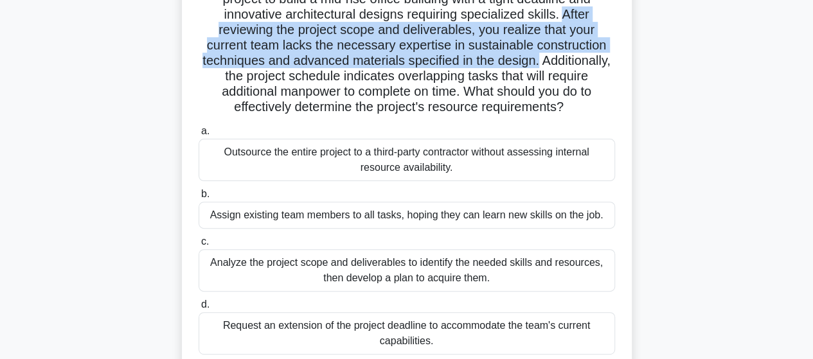
scroll to position [129, 0]
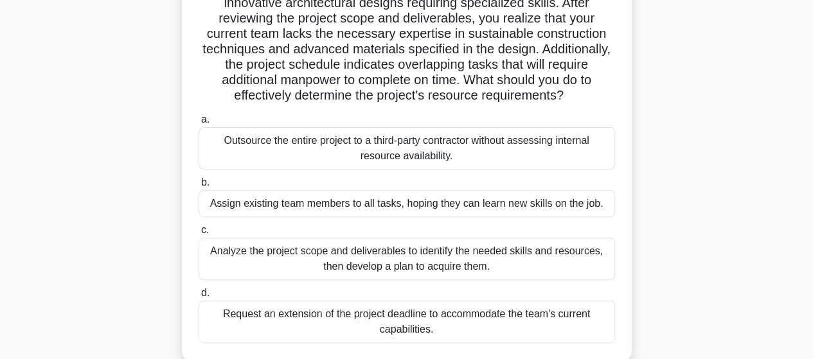
click at [395, 257] on div "Analyze the project scope and deliverables to identify the needed skills and re…" at bounding box center [407, 259] width 417 height 42
click at [199, 235] on input "c. Analyze the project scope and deliverables to identify the needed skills and…" at bounding box center [199, 230] width 0 height 8
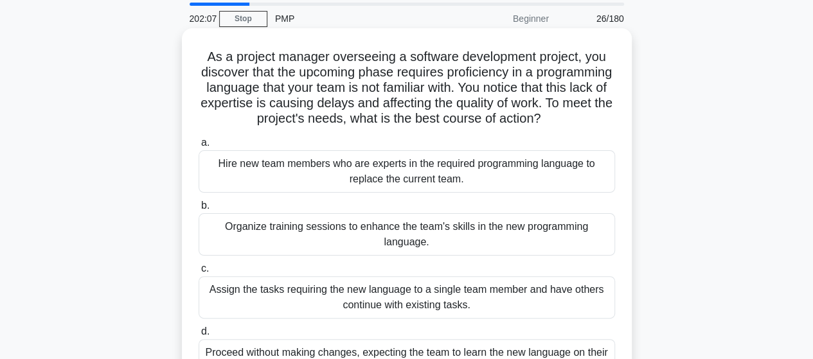
scroll to position [64, 0]
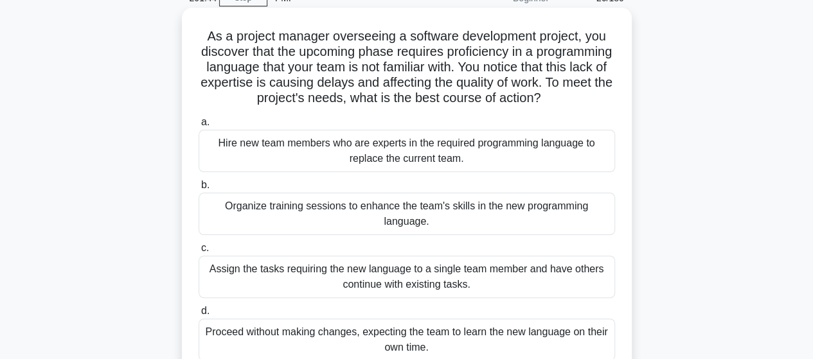
click at [351, 214] on div "Organize training sessions to enhance the team's skills in the new programming …" at bounding box center [407, 214] width 417 height 42
click at [199, 190] on input "b. Organize training sessions to enhance the team's skills in the new programmi…" at bounding box center [199, 185] width 0 height 8
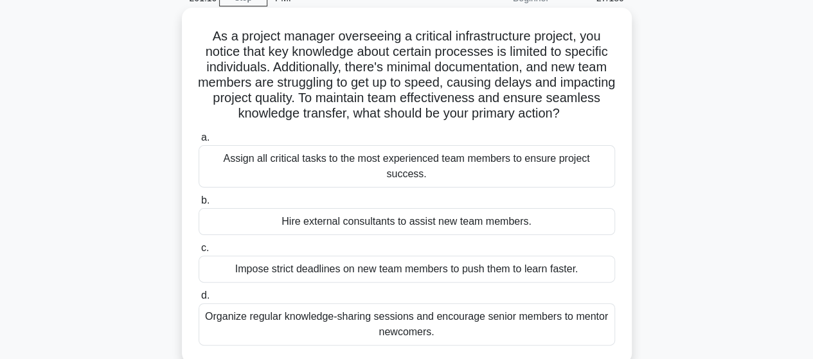
click at [342, 313] on div "Organize regular knowledge-sharing sessions and encourage senior members to men…" at bounding box center [407, 324] width 417 height 42
click at [199, 300] on input "d. Organize regular knowledge-sharing sessions and encourage senior members to …" at bounding box center [199, 296] width 0 height 8
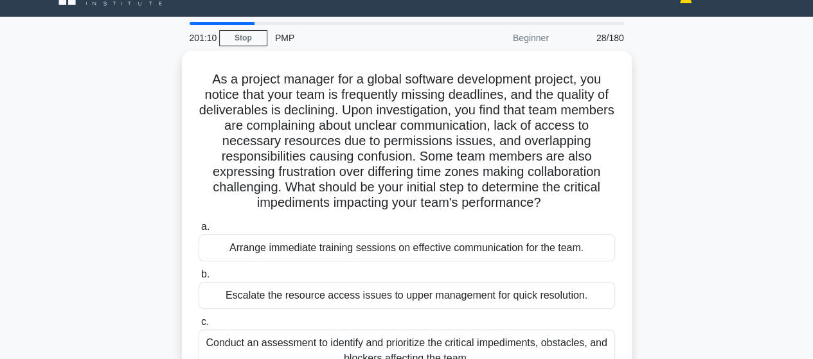
scroll to position [0, 0]
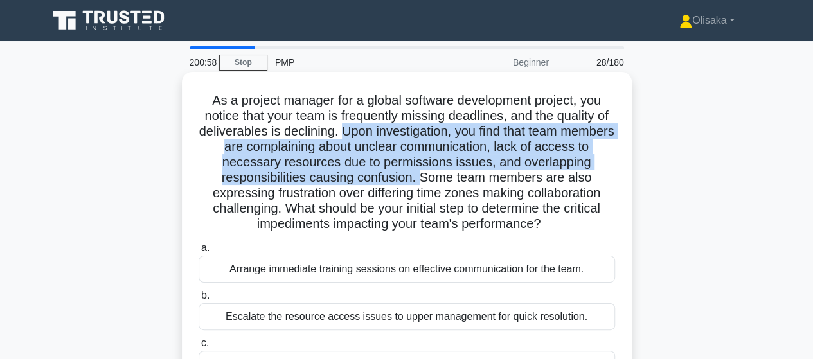
drag, startPoint x: 368, startPoint y: 132, endPoint x: 422, endPoint y: 181, distance: 72.8
click at [422, 181] on h5 "As a project manager for a global software development project, you notice that…" at bounding box center [406, 163] width 419 height 140
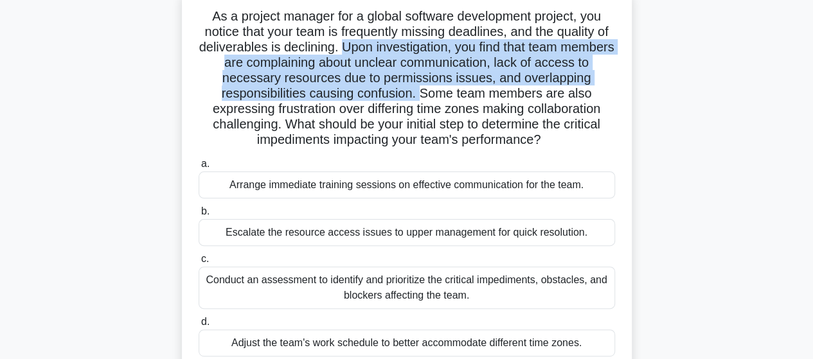
scroll to position [64, 0]
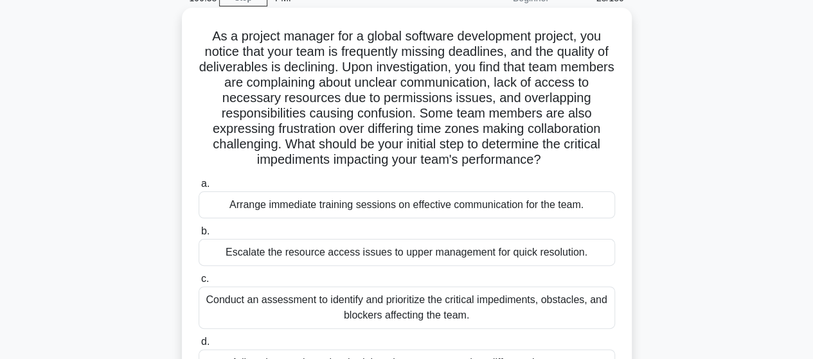
click at [386, 309] on div "Conduct an assessment to identify and prioritize the critical impediments, obst…" at bounding box center [407, 308] width 417 height 42
click at [199, 284] on input "c. Conduct an assessment to identify and prioritize the critical impediments, o…" at bounding box center [199, 279] width 0 height 8
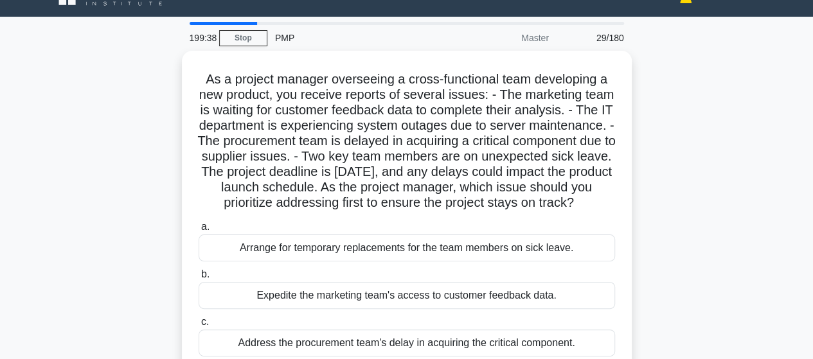
scroll to position [0, 0]
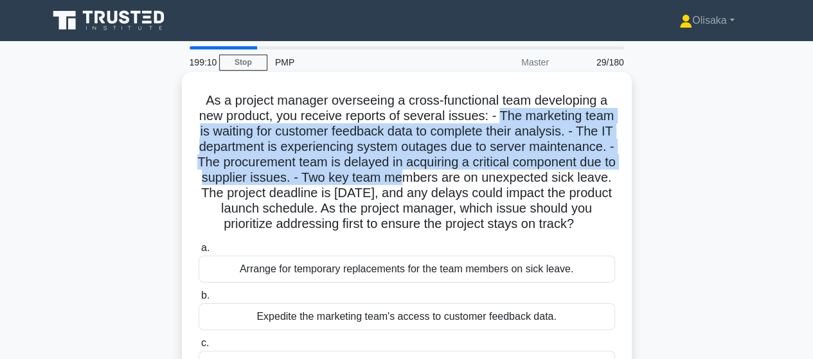
drag, startPoint x: 519, startPoint y: 114, endPoint x: 525, endPoint y: 186, distance: 71.7
click at [525, 186] on h5 "As a project manager overseeing a cross-functional team developing a new produc…" at bounding box center [406, 163] width 419 height 140
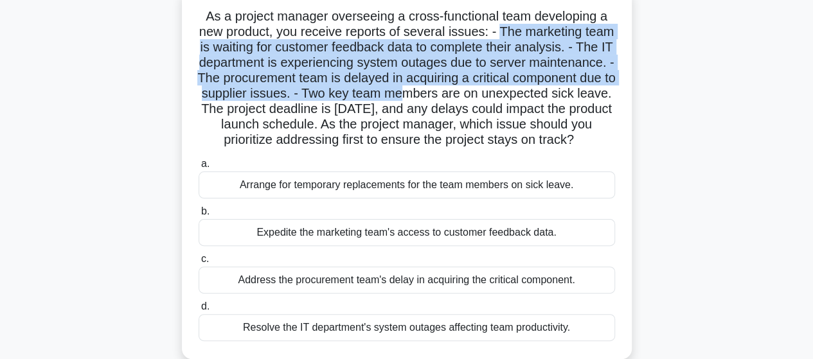
scroll to position [64, 0]
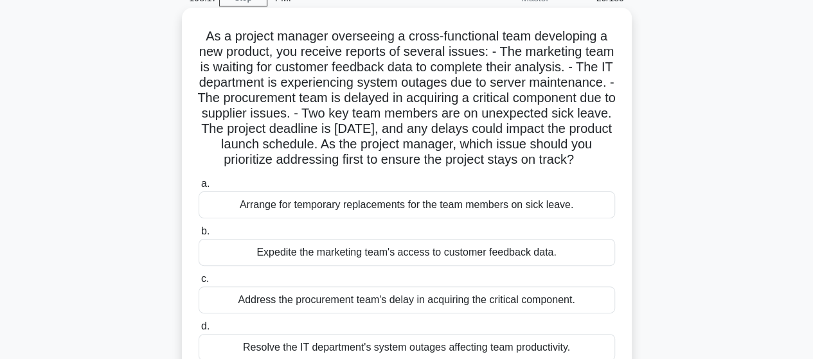
click at [388, 314] on div "Address the procurement team's delay in acquiring the critical component." at bounding box center [407, 300] width 417 height 27
click at [199, 284] on input "c. Address the procurement team's delay in acquiring the critical component." at bounding box center [199, 279] width 0 height 8
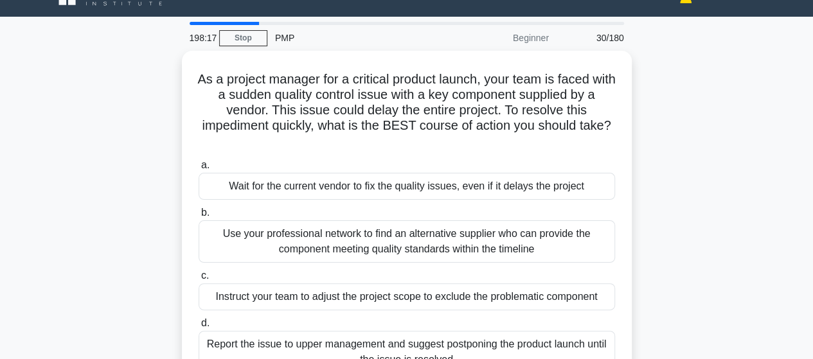
scroll to position [0, 0]
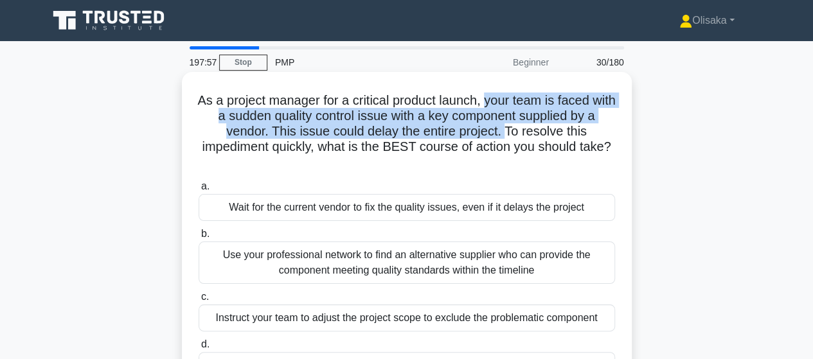
drag, startPoint x: 500, startPoint y: 104, endPoint x: 507, endPoint y: 131, distance: 27.9
click at [507, 131] on h5 "As a project manager for a critical product launch, your team is faced with a s…" at bounding box center [406, 132] width 419 height 78
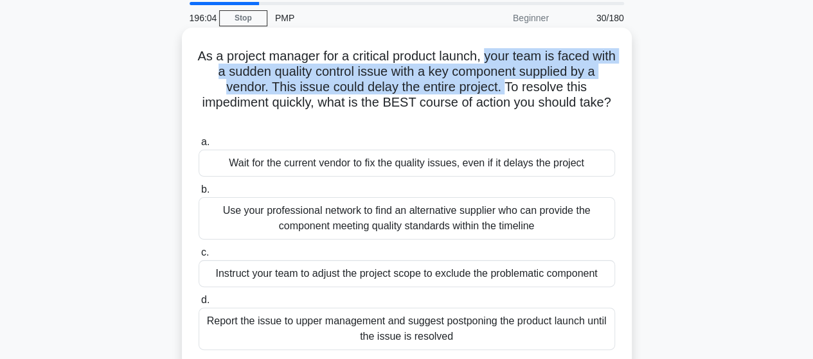
scroll to position [64, 0]
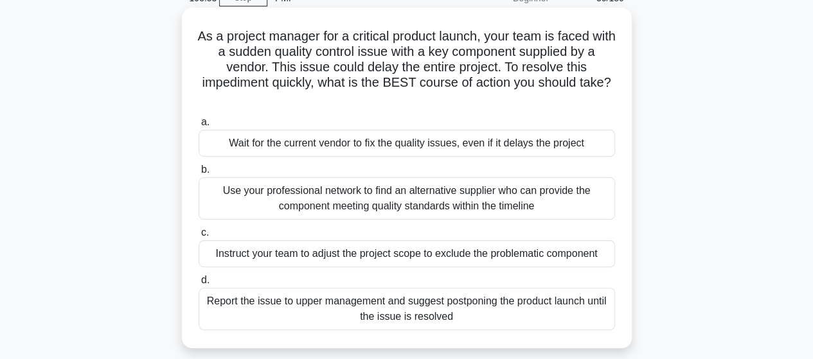
click at [442, 205] on div "Use your professional network to find an alternative supplier who can provide t…" at bounding box center [407, 198] width 417 height 42
click at [199, 174] on input "b. Use your professional network to find an alternative supplier who can provid…" at bounding box center [199, 170] width 0 height 8
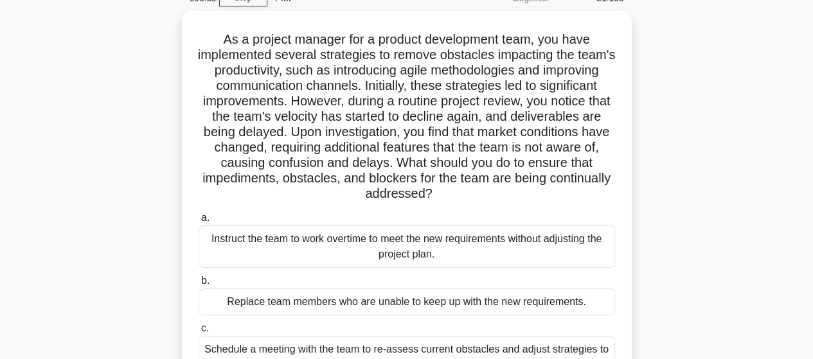
scroll to position [0, 0]
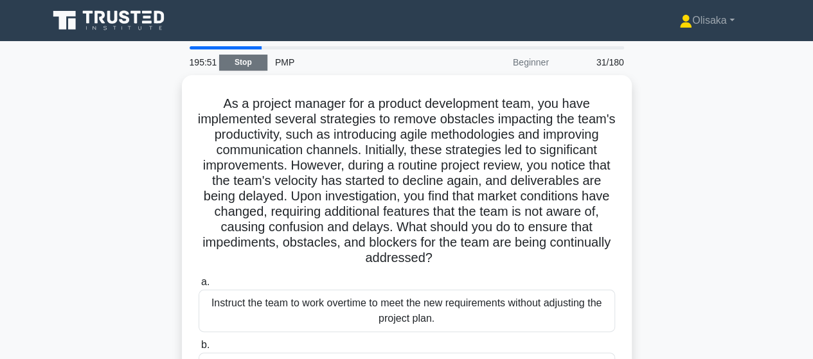
click at [238, 64] on link "Stop" at bounding box center [243, 63] width 48 height 16
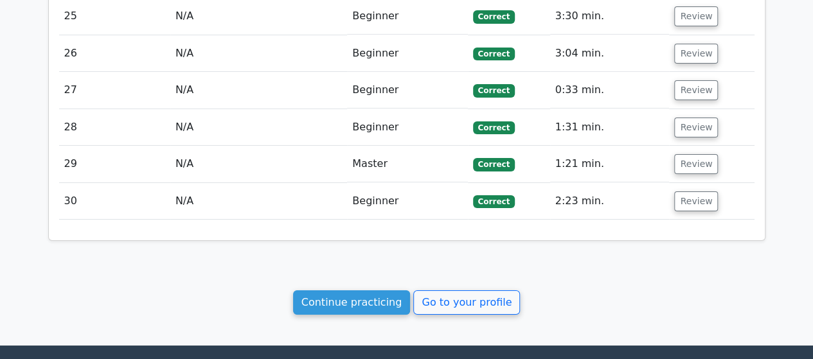
scroll to position [2292, 0]
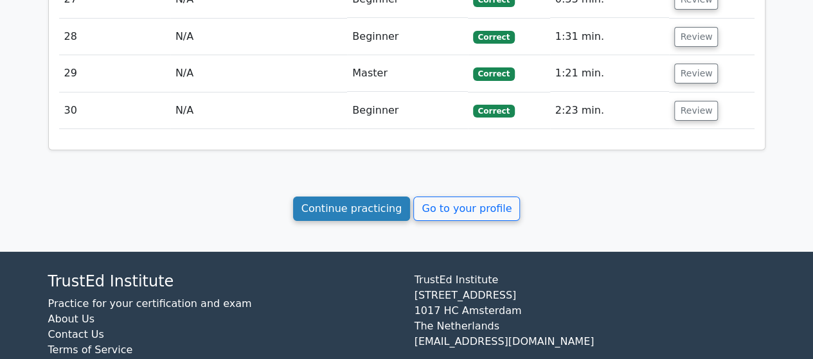
click at [358, 197] on link "Continue practicing" at bounding box center [352, 209] width 118 height 24
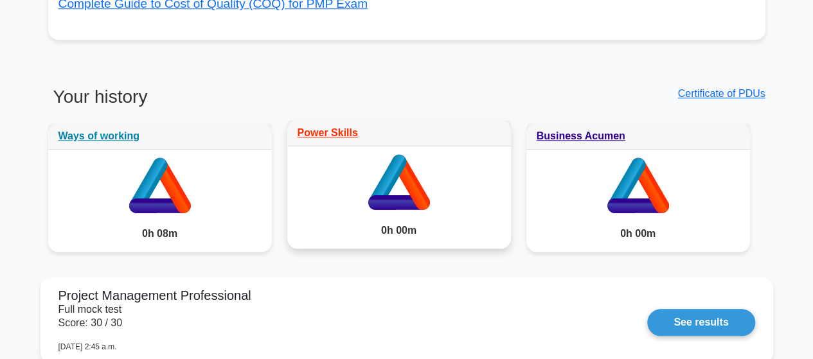
scroll to position [579, 0]
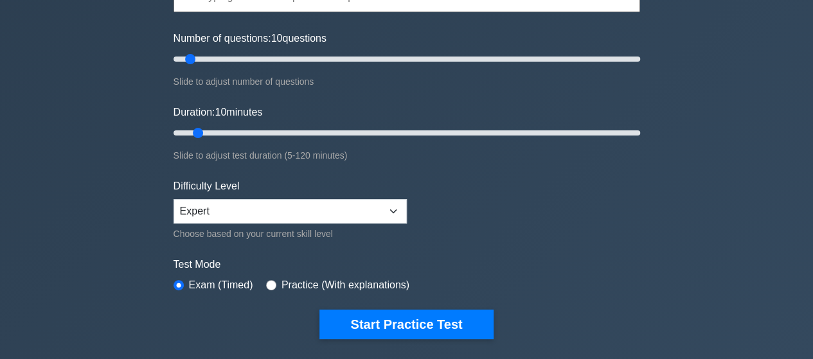
scroll to position [129, 0]
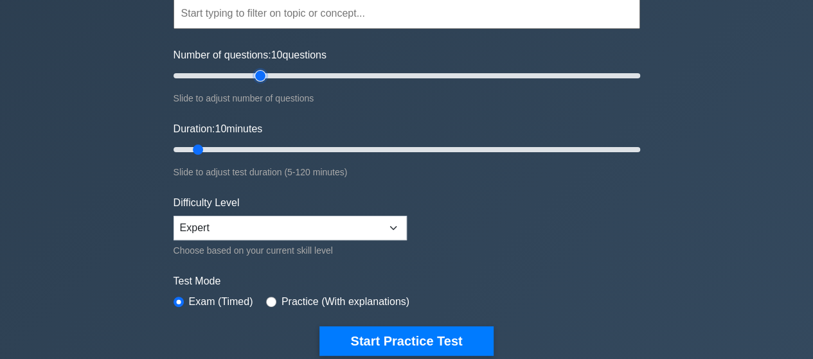
type input "40"
click at [264, 75] on input "Number of questions: 10 questions" at bounding box center [407, 75] width 467 height 15
type input "25"
click at [259, 147] on input "Duration: 10 minutes" at bounding box center [407, 149] width 467 height 15
click at [262, 148] on input "Duration: 25 minutes" at bounding box center [407, 149] width 467 height 15
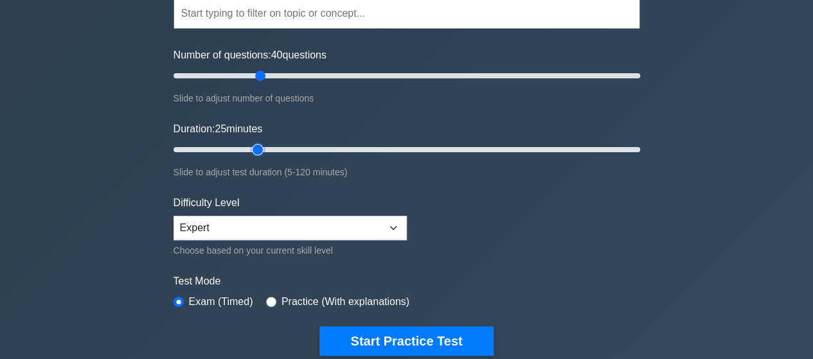
click at [264, 146] on input "Duration: 25 minutes" at bounding box center [407, 149] width 467 height 15
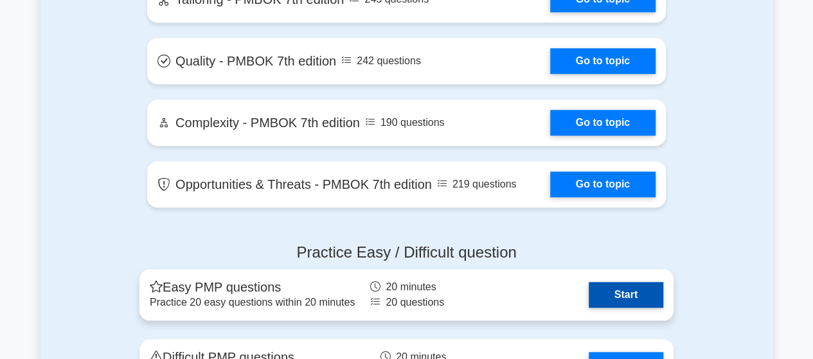
scroll to position [3151, 0]
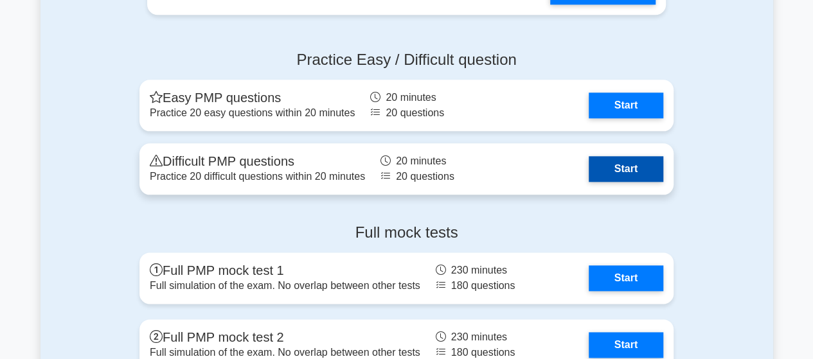
click at [621, 169] on link "Start" at bounding box center [626, 169] width 75 height 26
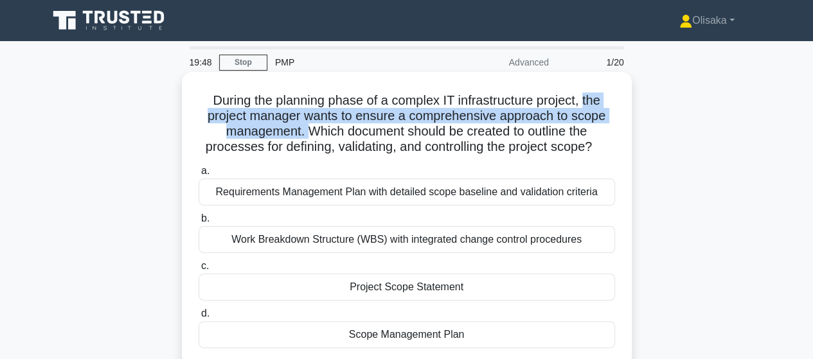
drag, startPoint x: 589, startPoint y: 103, endPoint x: 302, endPoint y: 132, distance: 288.3
click at [302, 132] on h5 "During the planning phase of a complex IT infrastructure project, the project m…" at bounding box center [406, 124] width 419 height 63
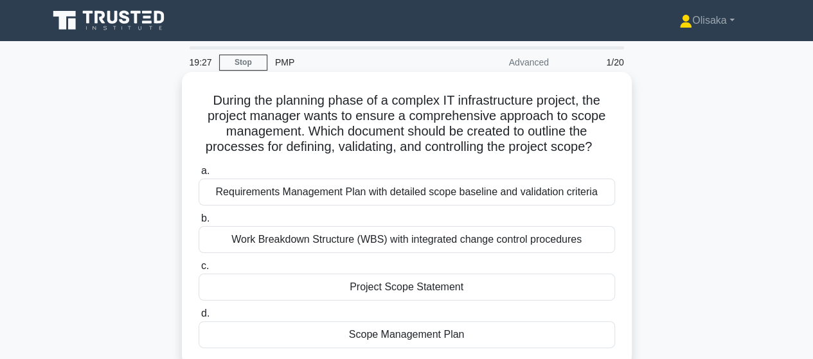
click at [375, 341] on div "Scope Management Plan" at bounding box center [407, 334] width 417 height 27
click at [199, 318] on input "d. Scope Management Plan" at bounding box center [199, 314] width 0 height 8
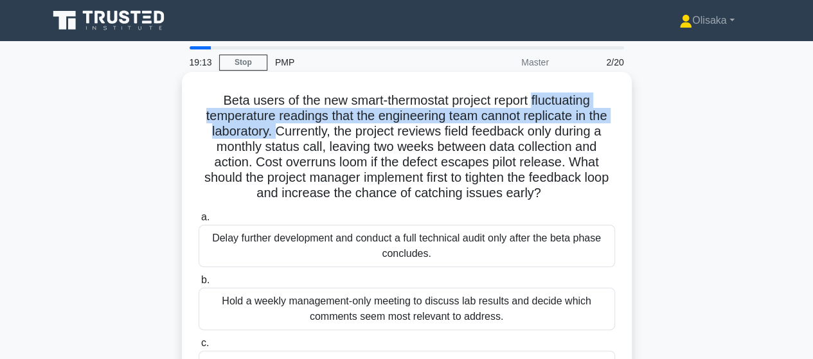
drag, startPoint x: 534, startPoint y: 100, endPoint x: 270, endPoint y: 133, distance: 266.4
click at [270, 133] on h5 "Beta users of the new smart-thermostat project report fluctuating temperature r…" at bounding box center [406, 147] width 419 height 109
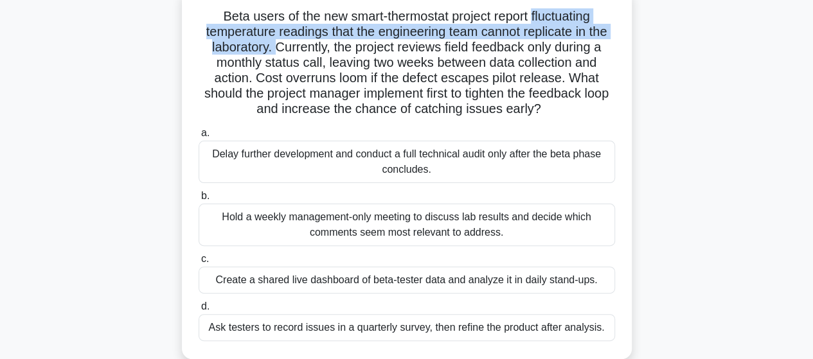
scroll to position [64, 0]
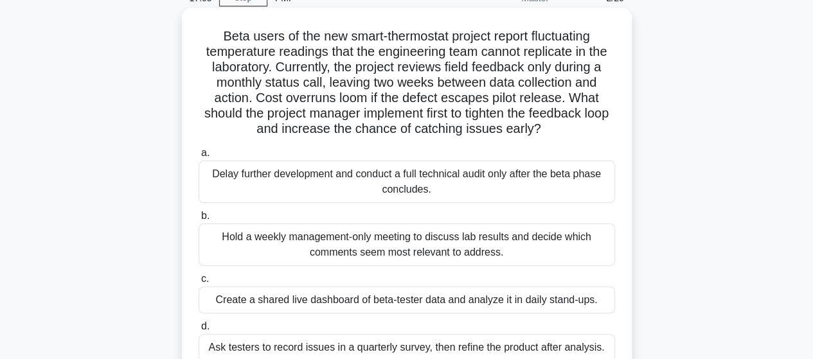
click at [346, 301] on div "Create a shared live dashboard of beta-tester data and analyze it in daily stan…" at bounding box center [407, 300] width 417 height 27
click at [199, 284] on input "c. Create a shared live dashboard of beta-tester data and analyze it in daily s…" at bounding box center [199, 279] width 0 height 8
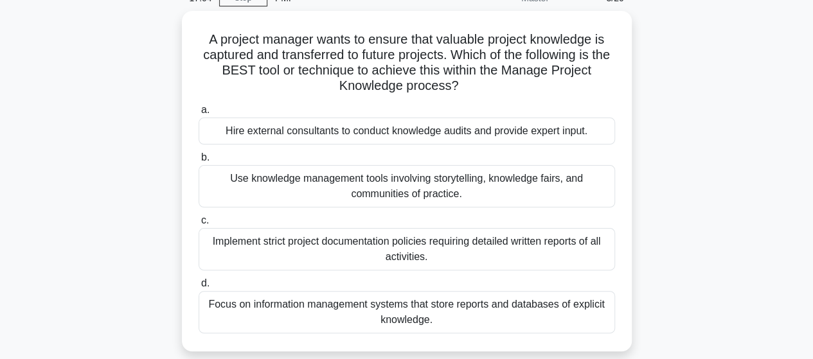
scroll to position [0, 0]
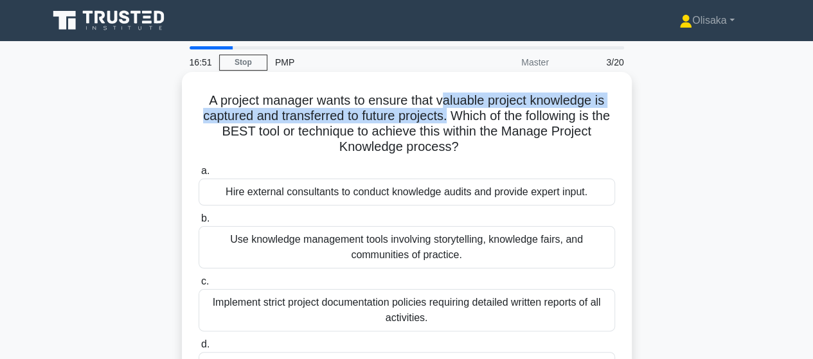
drag, startPoint x: 442, startPoint y: 101, endPoint x: 460, endPoint y: 122, distance: 27.4
click at [460, 122] on h5 "A project manager wants to ensure that valuable project knowledge is captured a…" at bounding box center [406, 124] width 419 height 63
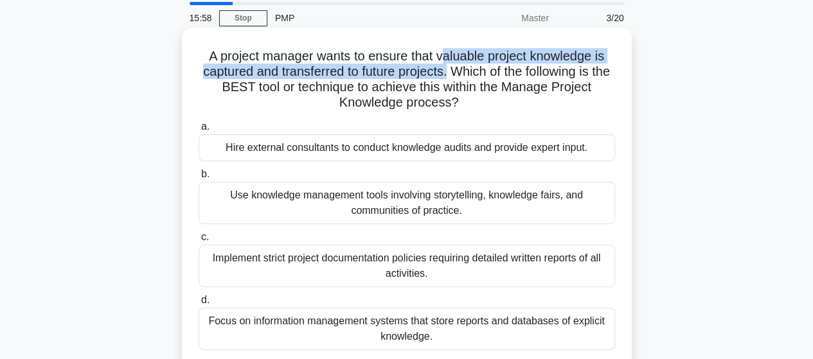
scroll to position [64, 0]
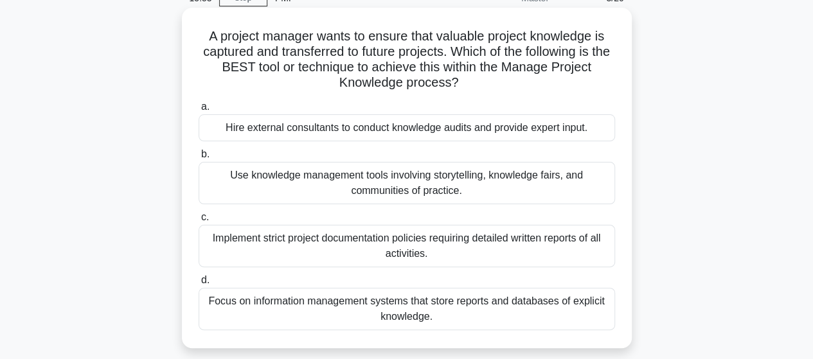
click at [320, 255] on div "Implement strict project documentation policies requiring detailed written repo…" at bounding box center [407, 246] width 417 height 42
click at [199, 222] on input "c. Implement strict project documentation policies requiring detailed written r…" at bounding box center [199, 217] width 0 height 8
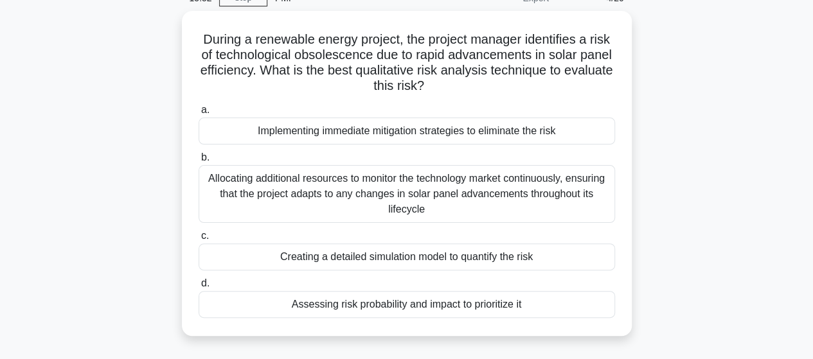
scroll to position [0, 0]
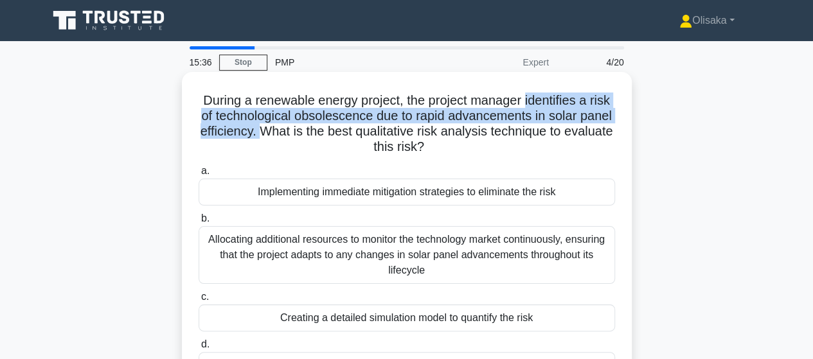
drag, startPoint x: 529, startPoint y: 100, endPoint x: 281, endPoint y: 139, distance: 250.5
click at [281, 139] on h5 "During a renewable energy project, the project manager identifies a risk of tec…" at bounding box center [406, 124] width 419 height 63
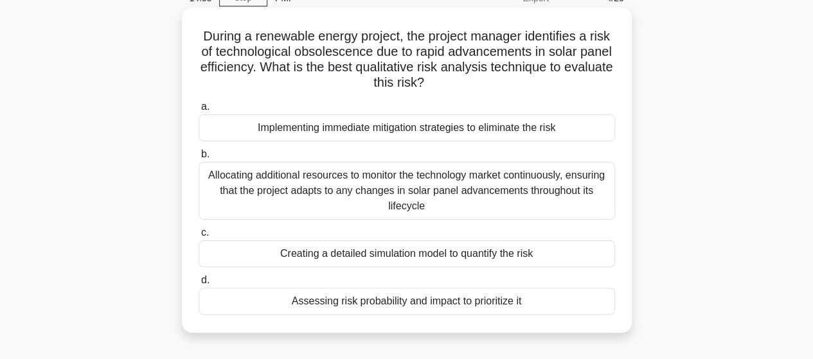
click at [413, 305] on div "Assessing risk probability and impact to prioritize it" at bounding box center [407, 301] width 417 height 27
click at [199, 285] on input "d. Assessing risk probability and impact to prioritize it" at bounding box center [199, 280] width 0 height 8
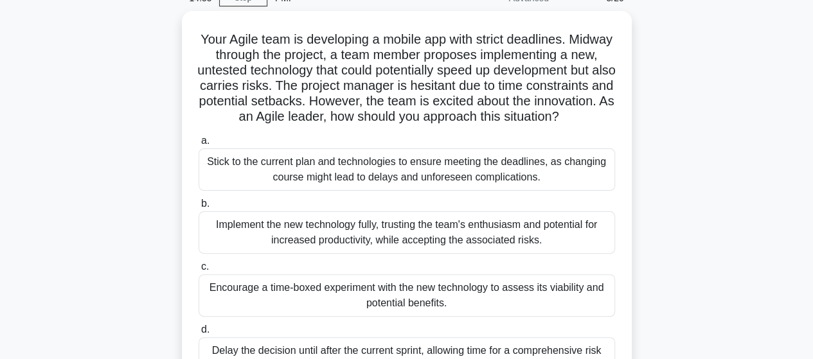
scroll to position [0, 0]
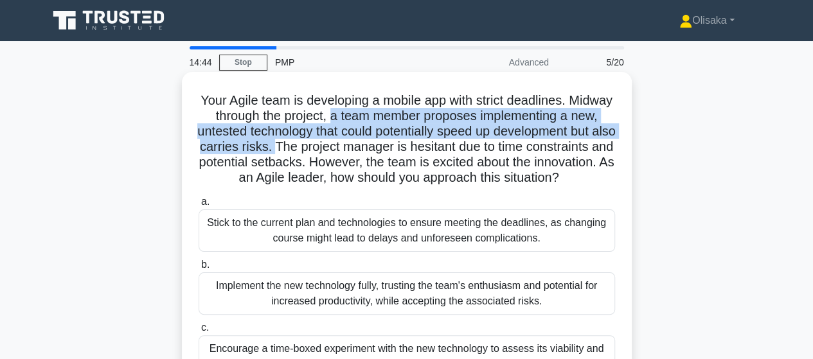
drag, startPoint x: 371, startPoint y: 120, endPoint x: 340, endPoint y: 150, distance: 44.1
click at [340, 150] on h5 "Your Agile team is developing a mobile app with strict deadlines. Midway throug…" at bounding box center [406, 140] width 419 height 94
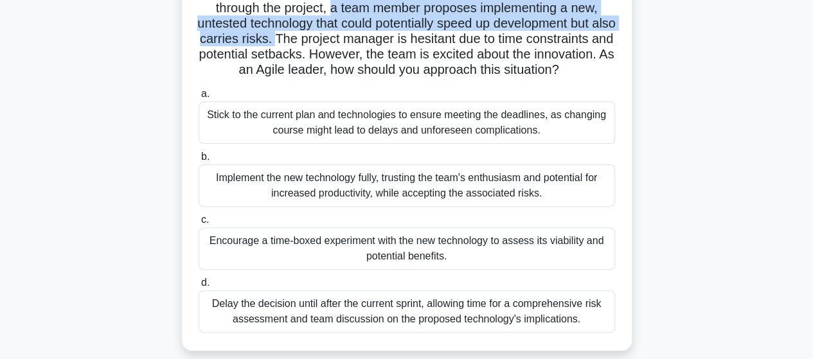
scroll to position [129, 0]
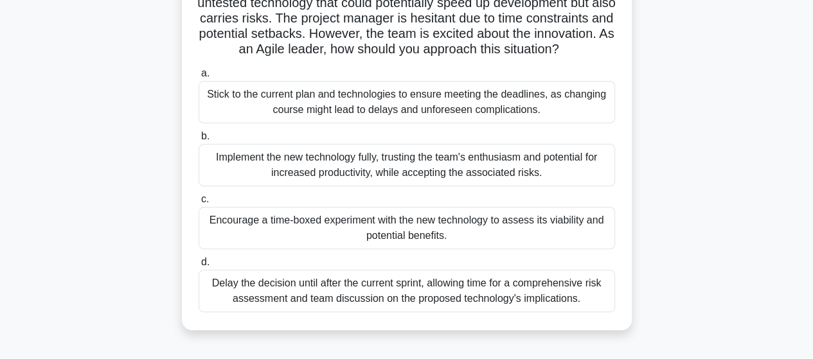
click at [430, 249] on div "Encourage a time-boxed experiment with the new technology to assess its viabili…" at bounding box center [407, 228] width 417 height 42
click at [199, 204] on input "c. Encourage a time-boxed experiment with the new technology to assess its viab…" at bounding box center [199, 199] width 0 height 8
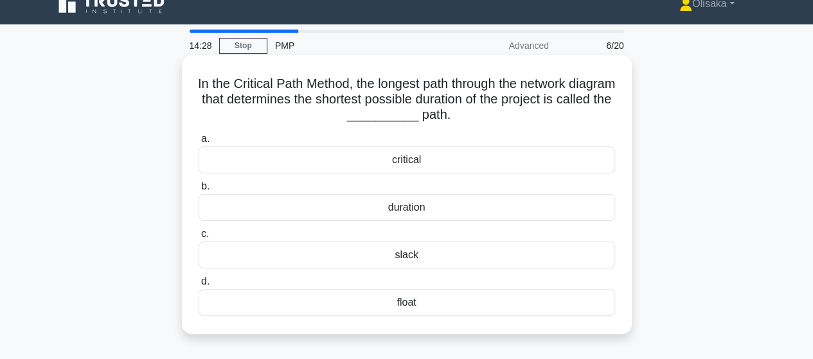
scroll to position [0, 0]
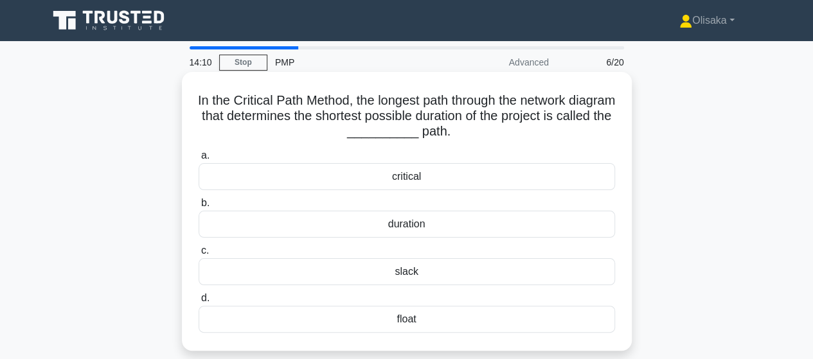
click at [407, 182] on div "critical" at bounding box center [407, 176] width 417 height 27
click at [199, 160] on input "a. critical" at bounding box center [199, 156] width 0 height 8
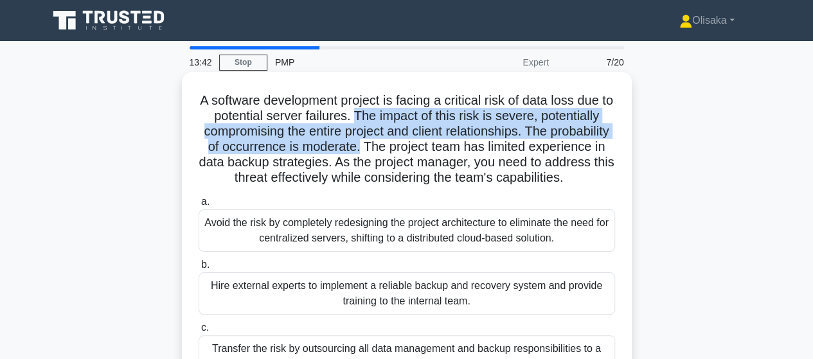
drag, startPoint x: 363, startPoint y: 116, endPoint x: 431, endPoint y: 147, distance: 75.4
click at [431, 147] on h5 "A software development project is facing a critical risk of data loss due to po…" at bounding box center [406, 140] width 419 height 94
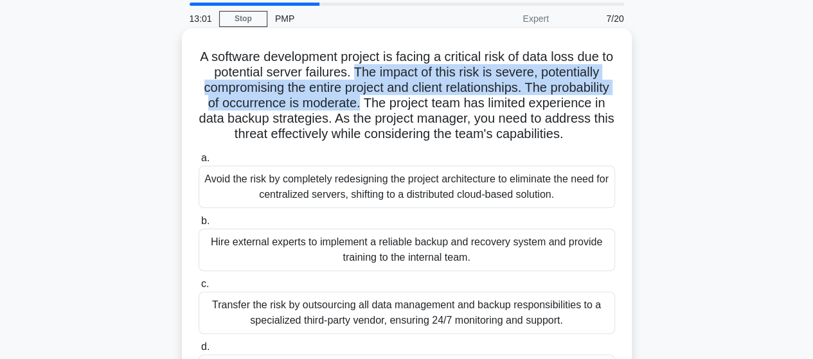
scroll to position [64, 0]
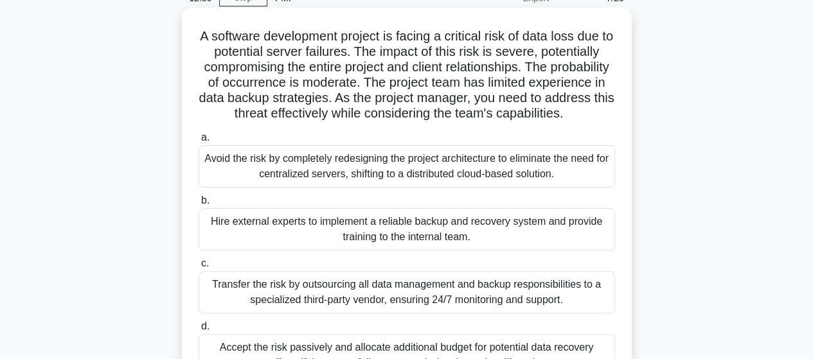
click at [372, 249] on div "Hire external experts to implement a reliable backup and recovery system and pr…" at bounding box center [407, 229] width 417 height 42
click at [199, 205] on input "b. Hire external experts to implement a reliable backup and recovery system and…" at bounding box center [199, 201] width 0 height 8
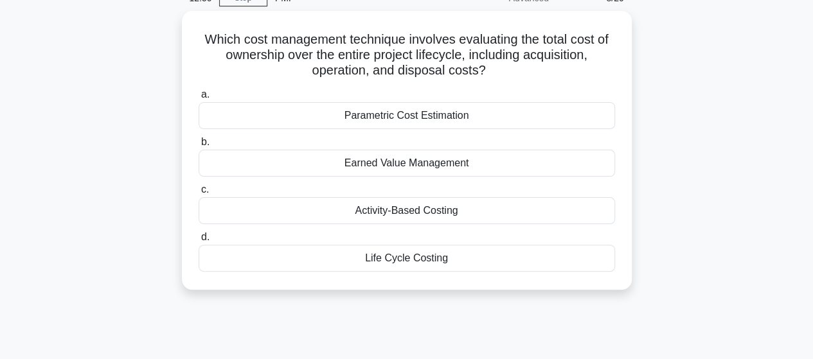
scroll to position [0, 0]
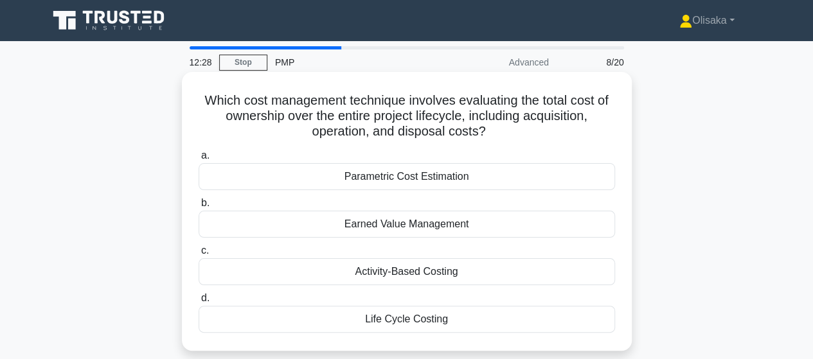
click at [413, 318] on div "Life Cycle Costing" at bounding box center [407, 319] width 417 height 27
click at [199, 303] on input "d. Life Cycle Costing" at bounding box center [199, 298] width 0 height 8
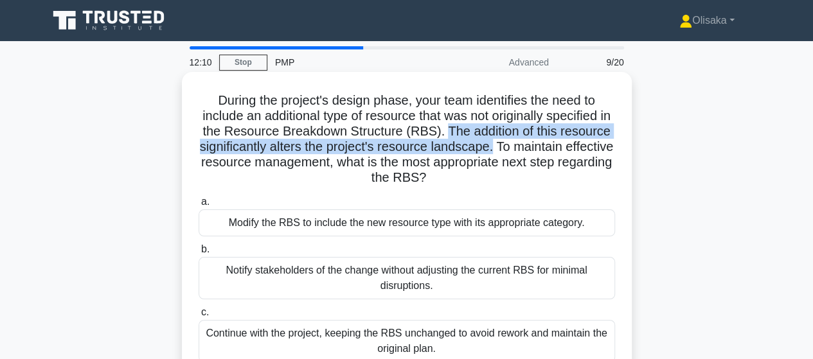
drag, startPoint x: 480, startPoint y: 130, endPoint x: 574, endPoint y: 147, distance: 94.8
click at [574, 147] on h5 "During the project's design phase, your team identifies the need to include an …" at bounding box center [406, 140] width 419 height 94
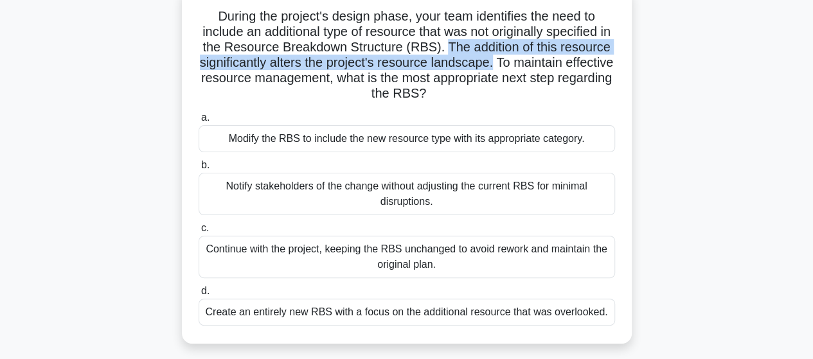
scroll to position [64, 0]
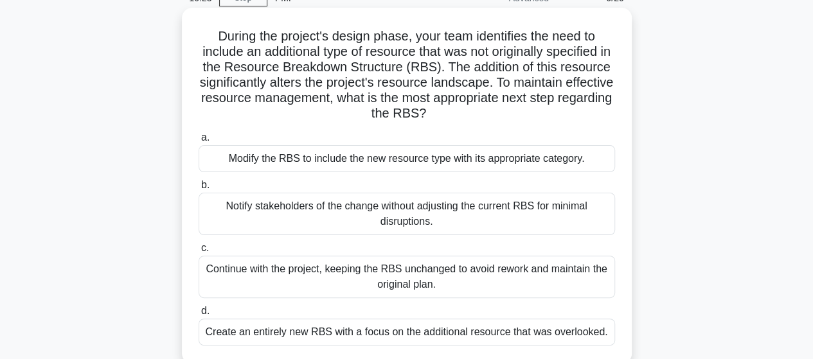
click at [340, 331] on div "Create an entirely new RBS with a focus on the additional resource that was ove…" at bounding box center [407, 332] width 417 height 27
click at [199, 316] on input "d. Create an entirely new RBS with a focus on the additional resource that was …" at bounding box center [199, 311] width 0 height 8
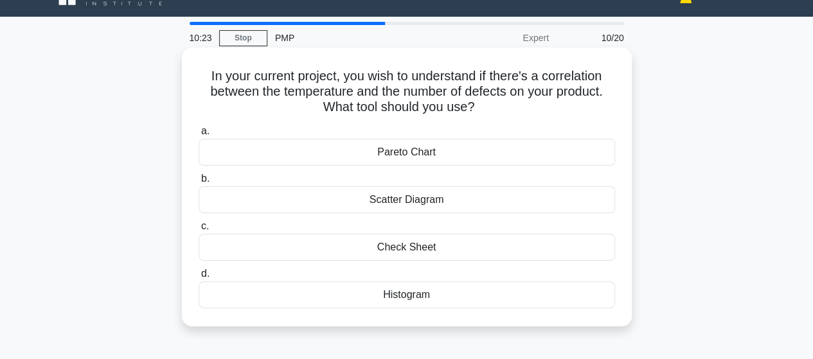
scroll to position [0, 0]
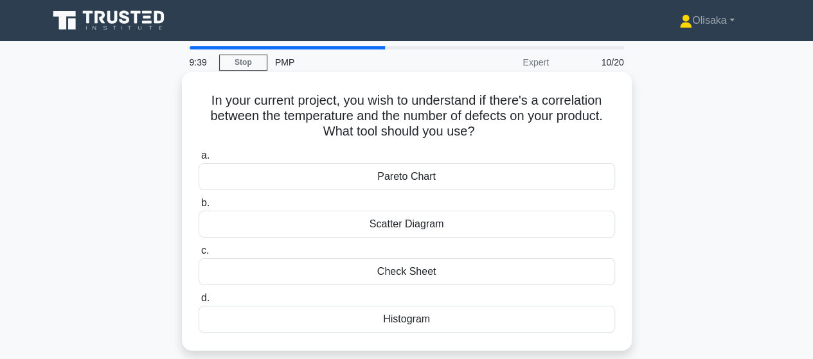
click at [396, 229] on div "Scatter Diagram" at bounding box center [407, 224] width 417 height 27
click at [199, 208] on input "b. Scatter Diagram" at bounding box center [199, 203] width 0 height 8
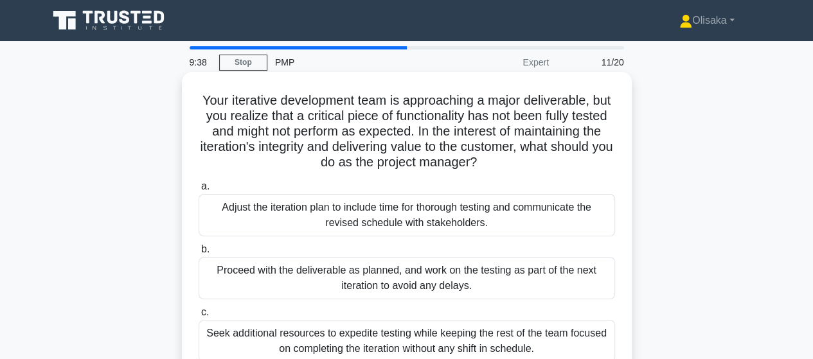
scroll to position [64, 0]
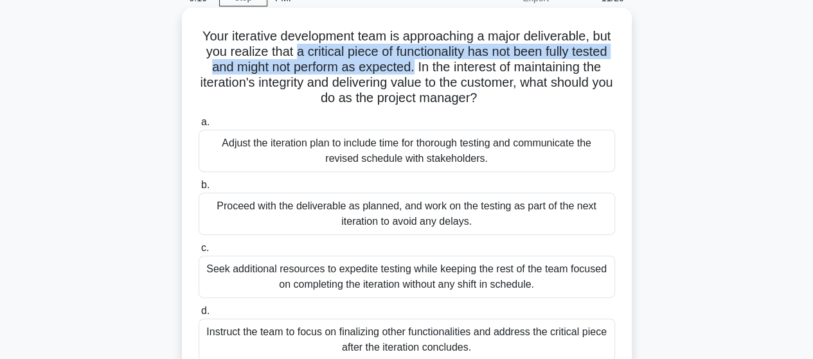
drag, startPoint x: 325, startPoint y: 51, endPoint x: 482, endPoint y: 66, distance: 157.6
click at [482, 66] on h5 "Your iterative development team is approaching a major deliverable, but you rea…" at bounding box center [406, 67] width 419 height 78
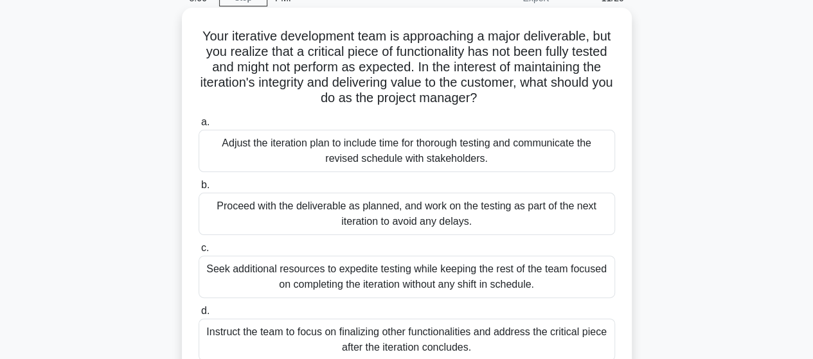
click at [417, 159] on div "Adjust the iteration plan to include time for thorough testing and communicate …" at bounding box center [407, 151] width 417 height 42
click at [199, 127] on input "a. Adjust the iteration plan to include time for thorough testing and communica…" at bounding box center [199, 122] width 0 height 8
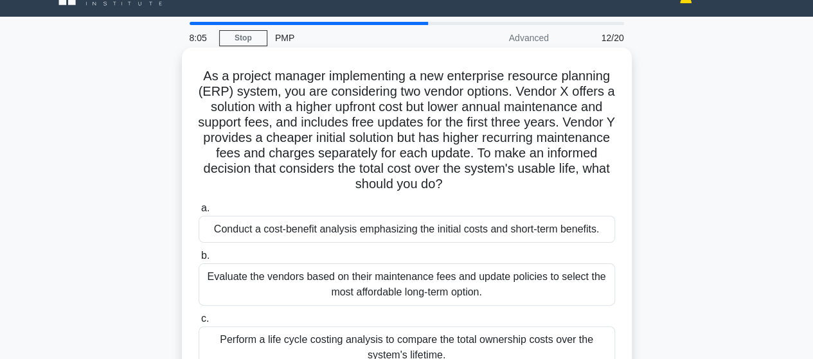
scroll to position [0, 0]
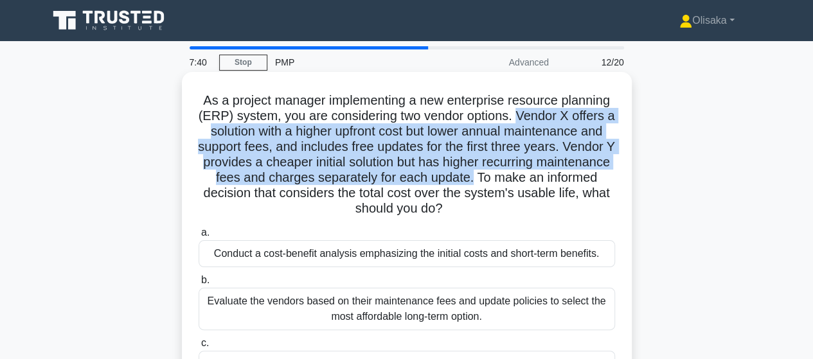
drag, startPoint x: 522, startPoint y: 119, endPoint x: 541, endPoint y: 173, distance: 57.4
click at [541, 173] on h5 "As a project manager implementing a new enterprise resource planning (ERP) syst…" at bounding box center [406, 155] width 419 height 125
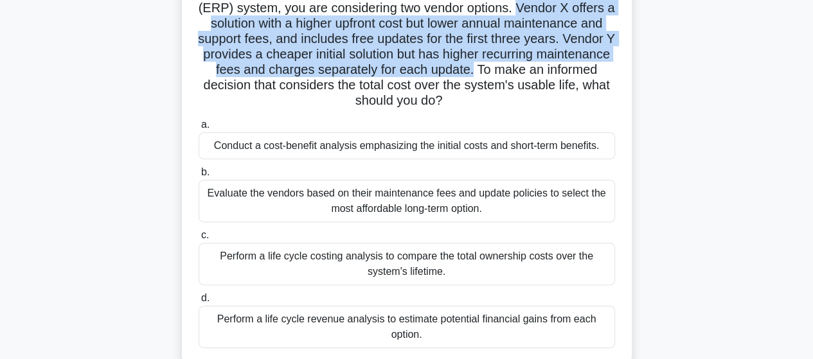
scroll to position [129, 0]
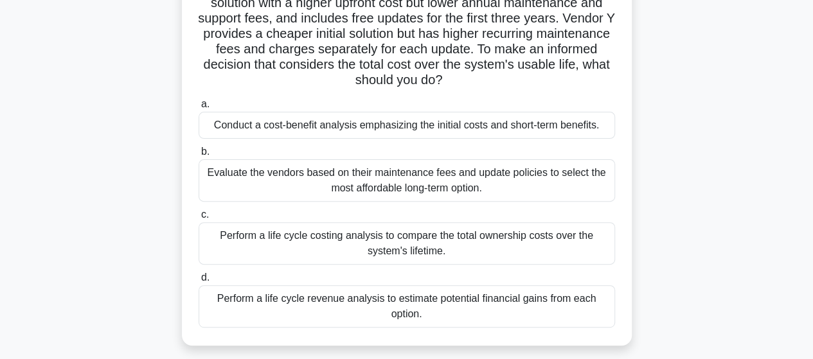
click at [391, 134] on div "Conduct a cost-benefit analysis emphasizing the initial costs and short-term be…" at bounding box center [407, 125] width 417 height 27
click at [199, 109] on input "a. Conduct a cost-benefit analysis emphasizing the initial costs and short-term…" at bounding box center [199, 104] width 0 height 8
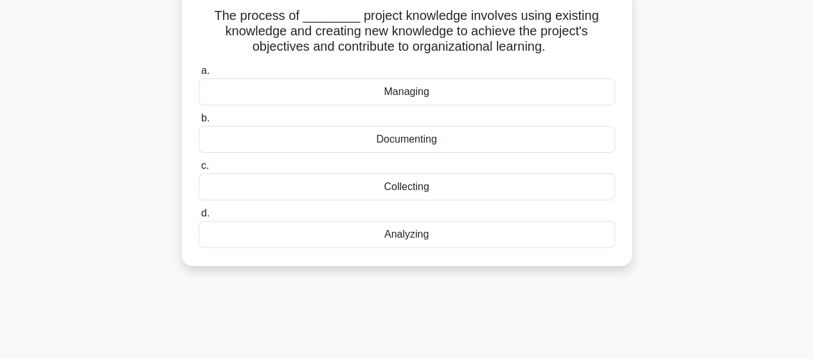
scroll to position [0, 0]
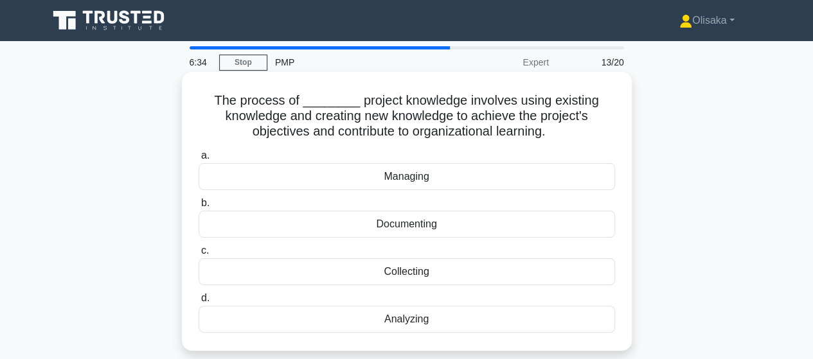
click at [409, 325] on div "Analyzing" at bounding box center [407, 319] width 417 height 27
click at [199, 303] on input "d. Analyzing" at bounding box center [199, 298] width 0 height 8
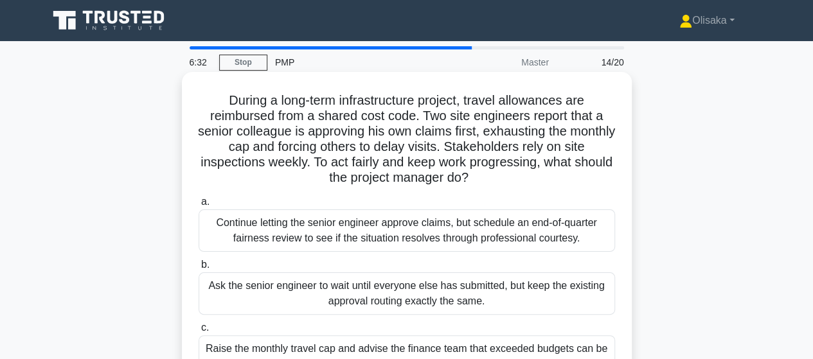
scroll to position [64, 0]
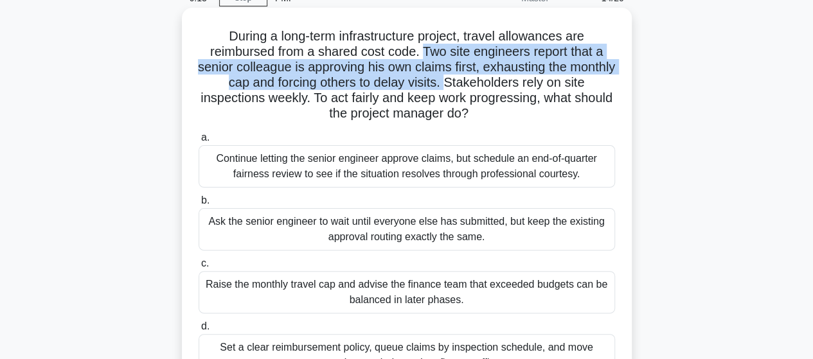
drag, startPoint x: 424, startPoint y: 53, endPoint x: 472, endPoint y: 79, distance: 54.1
click at [472, 79] on h5 "During a long-term infrastructure project, travel allowances are reimbursed fro…" at bounding box center [406, 75] width 419 height 94
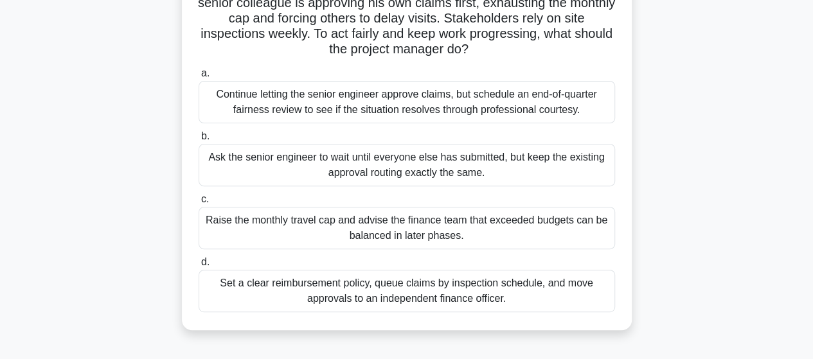
click at [441, 298] on div "Set a clear reimbursement policy, queue claims by inspection schedule, and move…" at bounding box center [407, 291] width 417 height 42
click at [199, 267] on input "d. Set a clear reimbursement policy, queue claims by inspection schedule, and m…" at bounding box center [199, 262] width 0 height 8
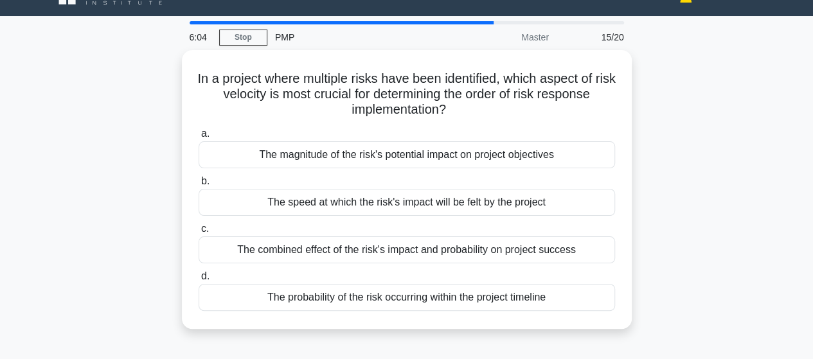
scroll to position [0, 0]
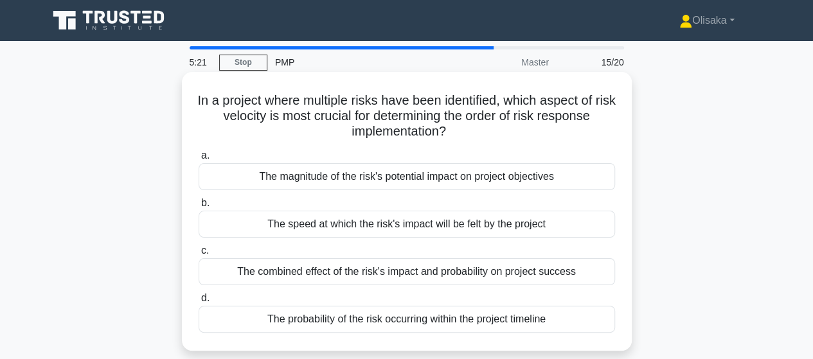
click at [389, 278] on div "The combined effect of the risk's impact and probability on project success" at bounding box center [407, 271] width 417 height 27
click at [199, 255] on input "c. The combined effect of the risk's impact and probability on project success" at bounding box center [199, 251] width 0 height 8
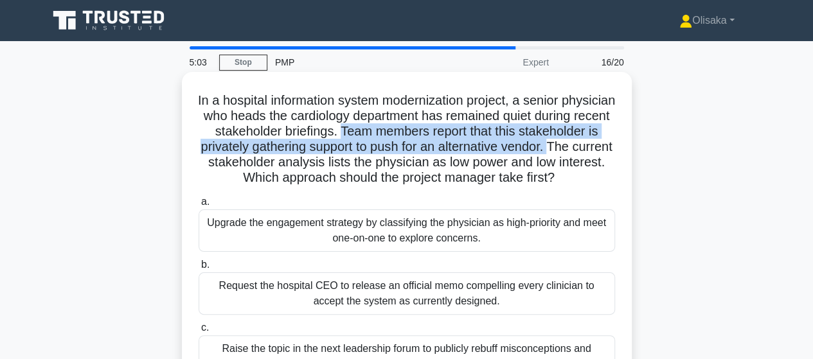
drag, startPoint x: 422, startPoint y: 133, endPoint x: 265, endPoint y: 167, distance: 161.0
click at [265, 167] on h5 "In a hospital information system modernization project, a senior physician who …" at bounding box center [406, 140] width 419 height 94
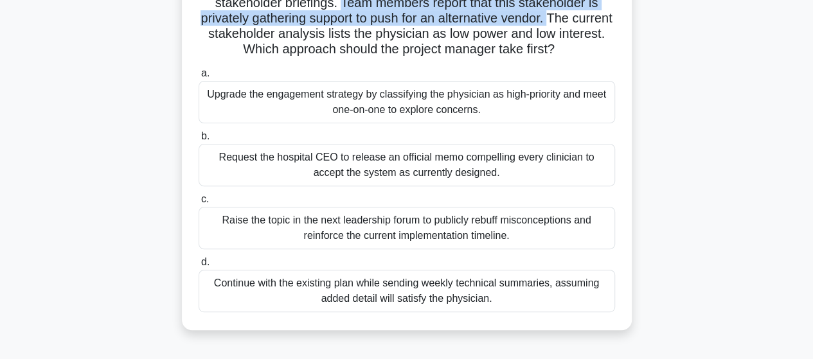
scroll to position [64, 0]
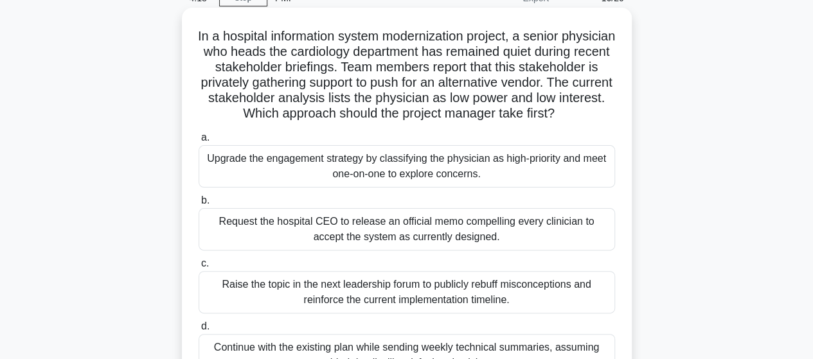
click at [381, 182] on div "Upgrade the engagement strategy by classifying the physician as high-priority a…" at bounding box center [407, 166] width 417 height 42
click at [199, 142] on input "a. Upgrade the engagement strategy by classifying the physician as high-priorit…" at bounding box center [199, 138] width 0 height 8
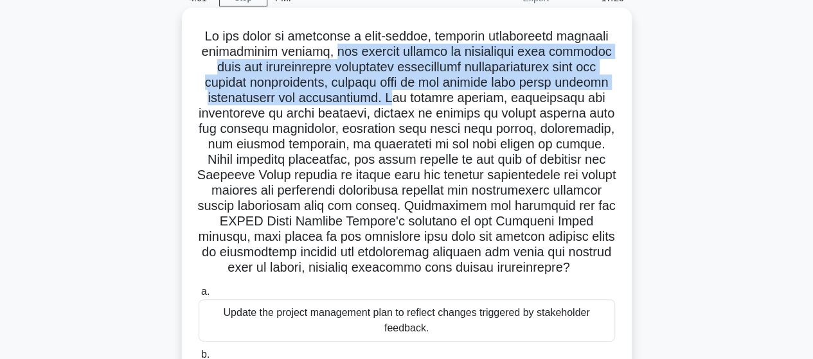
drag, startPoint x: 329, startPoint y: 53, endPoint x: 406, endPoint y: 104, distance: 92.7
click at [395, 100] on h5 ".spinner_0XTQ{transform-origin:center;animation:spinner_y6GP .75s linear infini…" at bounding box center [406, 152] width 419 height 248
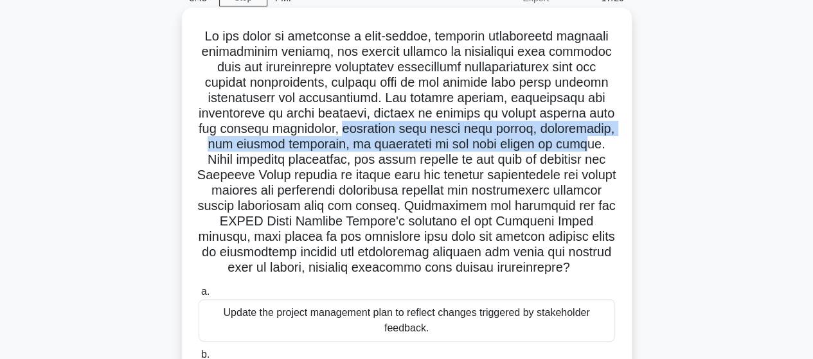
drag, startPoint x: 333, startPoint y: 131, endPoint x: 560, endPoint y: 152, distance: 228.0
click at [560, 152] on h5 ".spinner_0XTQ{transform-origin:center;animation:spinner_y6GP .75s linear infini…" at bounding box center [406, 152] width 419 height 248
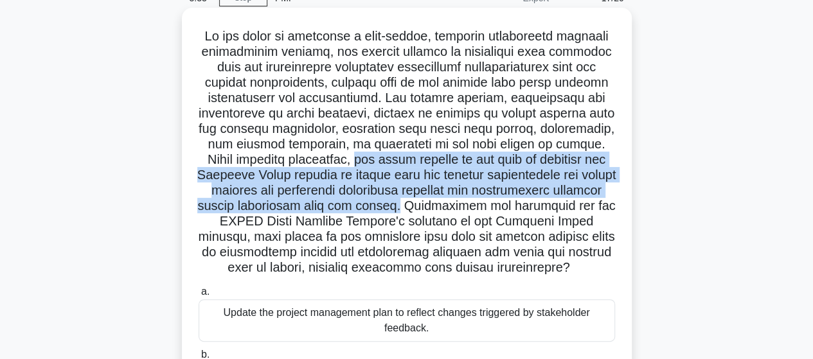
drag, startPoint x: 340, startPoint y: 161, endPoint x: 318, endPoint y: 212, distance: 55.3
click at [457, 206] on h5 ".spinner_0XTQ{transform-origin:center;animation:spinner_y6GP .75s linear infini…" at bounding box center [406, 152] width 419 height 248
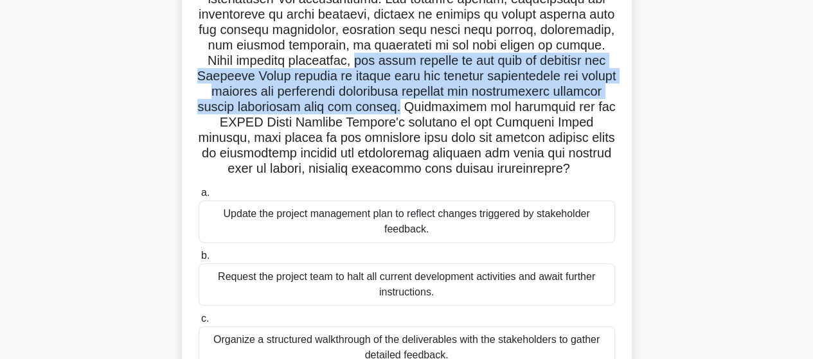
scroll to position [257, 0]
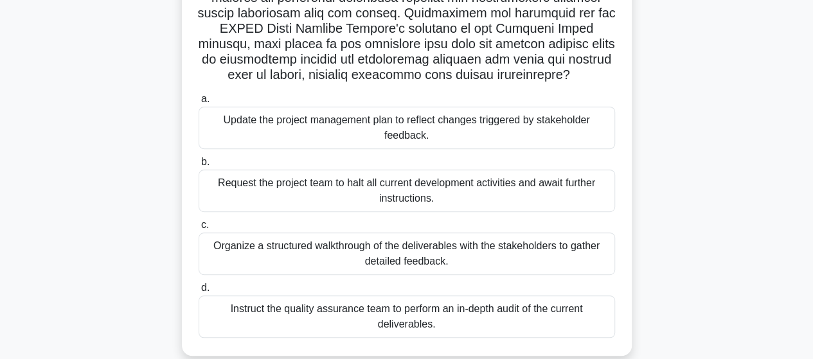
click at [383, 267] on div "Organize a structured walkthrough of the deliverables with the stakeholders to …" at bounding box center [407, 254] width 417 height 42
click at [199, 230] on input "c. Organize a structured walkthrough of the deliverables with the stakeholders …" at bounding box center [199, 225] width 0 height 8
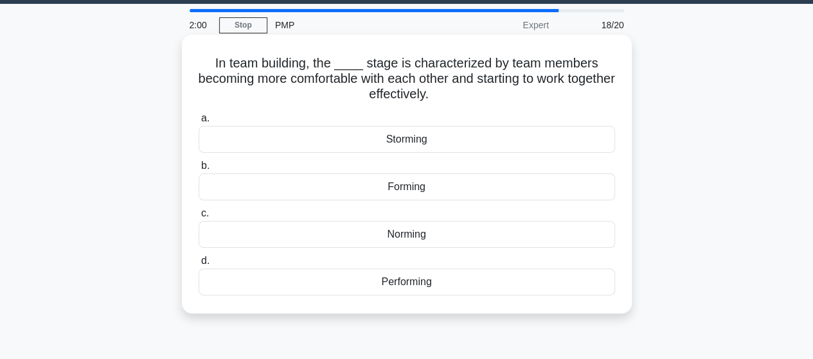
scroll to position [0, 0]
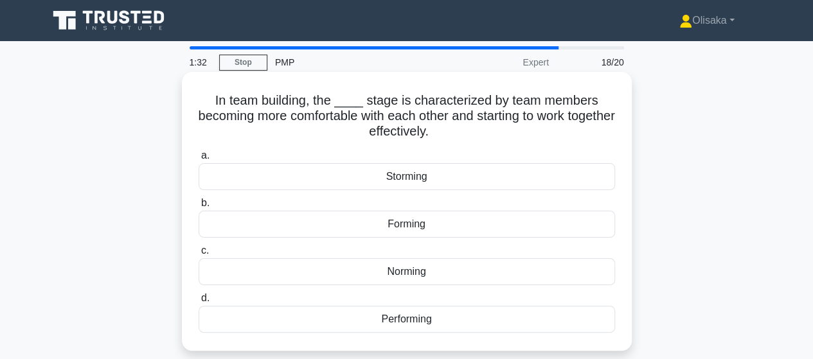
click at [429, 273] on div "Norming" at bounding box center [407, 271] width 417 height 27
click at [199, 255] on input "c. Norming" at bounding box center [199, 251] width 0 height 8
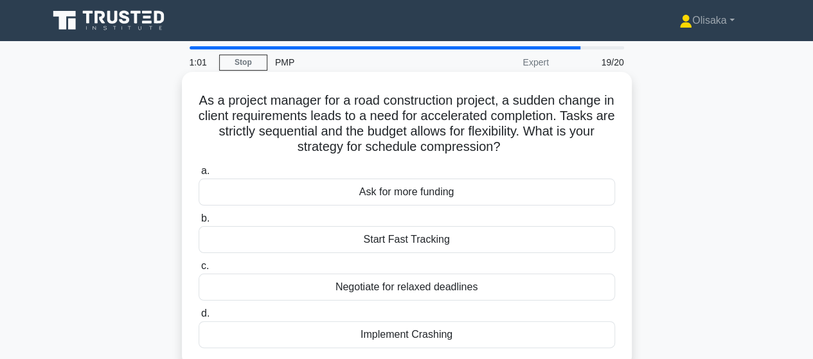
click at [406, 250] on div "Start Fast Tracking" at bounding box center [407, 239] width 417 height 27
click at [199, 223] on input "b. Start Fast Tracking" at bounding box center [199, 219] width 0 height 8
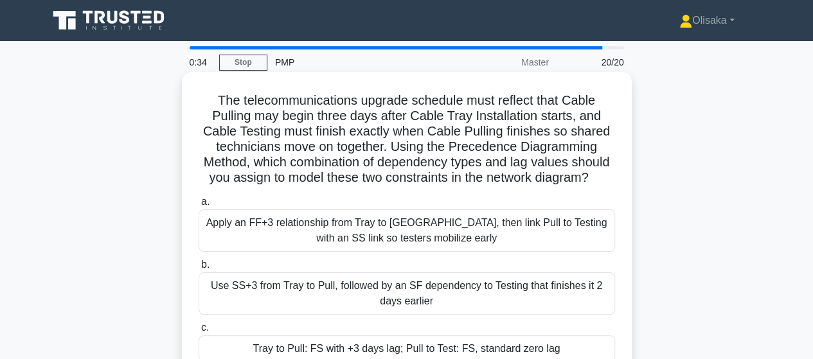
click at [358, 299] on div "Use SS+3 from Tray to Pull, followed by an SF dependency to Testing that finish…" at bounding box center [407, 294] width 417 height 42
click at [199, 269] on input "b. Use SS+3 from Tray to Pull, followed by an SF dependency to Testing that fin…" at bounding box center [199, 265] width 0 height 8
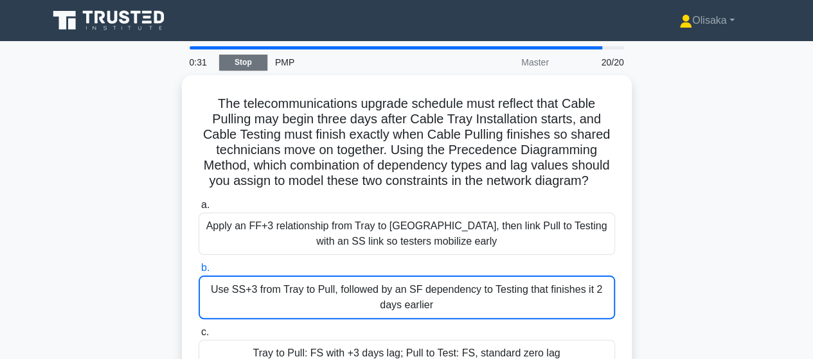
click at [253, 65] on link "Stop" at bounding box center [243, 63] width 48 height 16
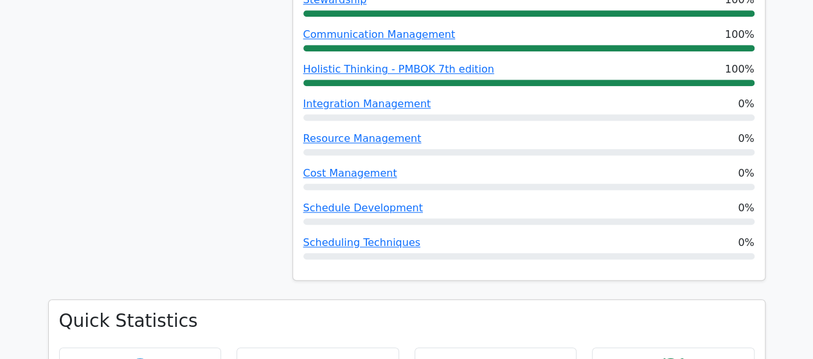
scroll to position [643, 0]
